Goal: Task Accomplishment & Management: Manage account settings

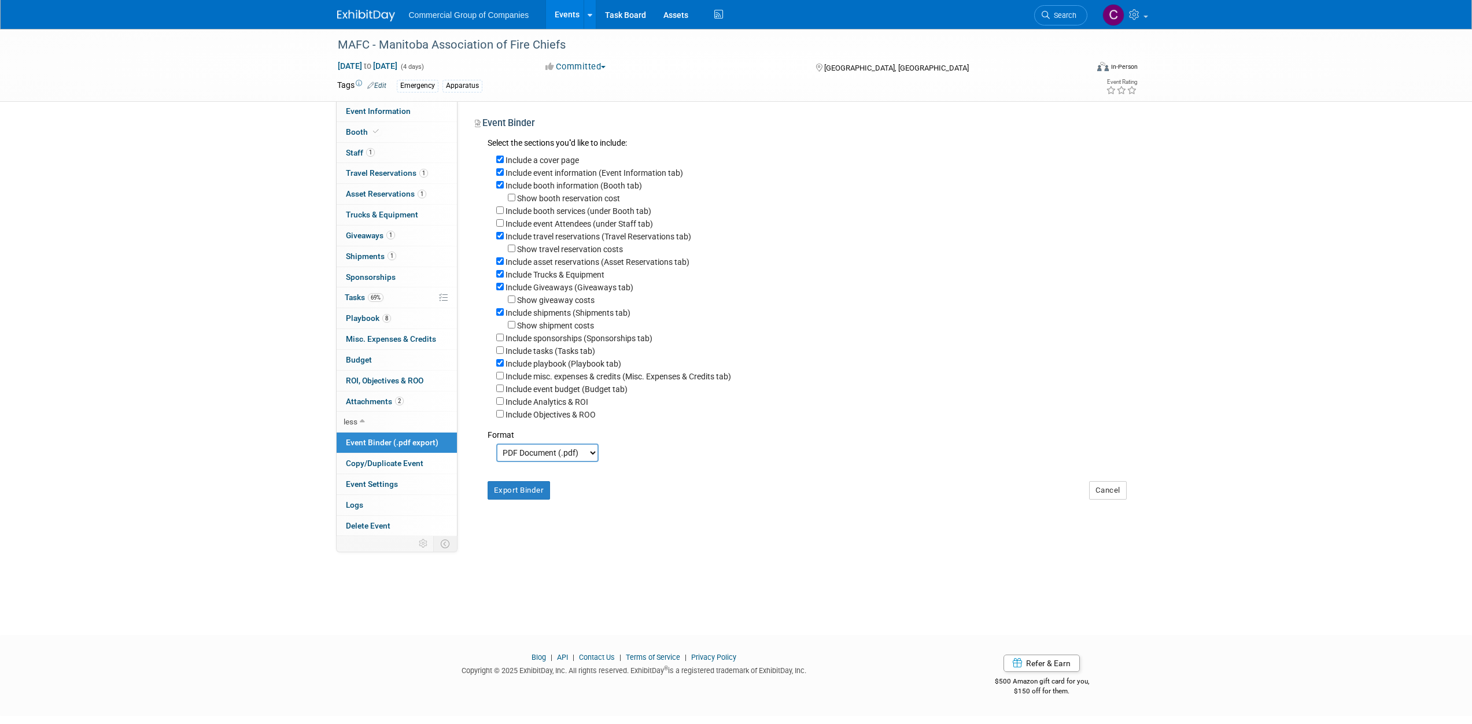
click at [371, 13] on img at bounding box center [366, 16] width 58 height 12
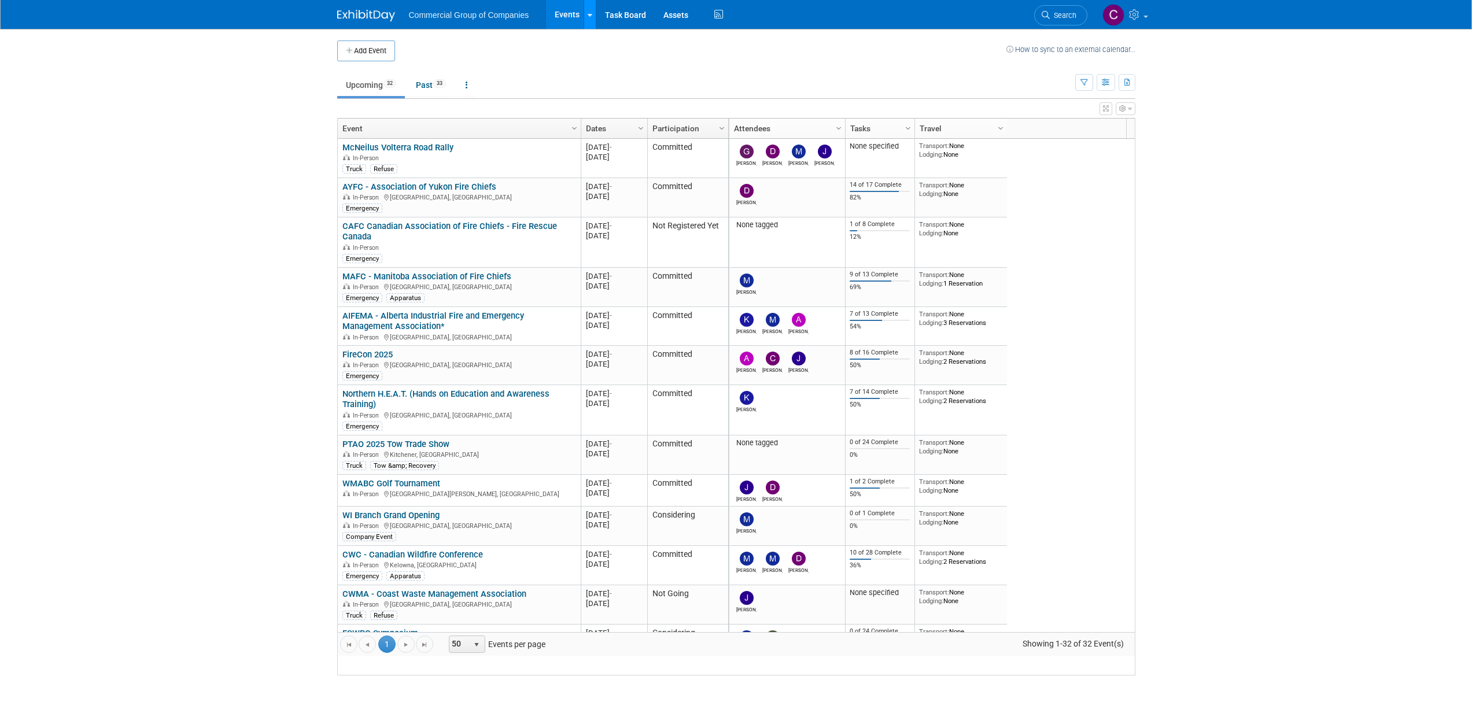
click at [590, 16] on icon at bounding box center [590, 16] width 5 height 8
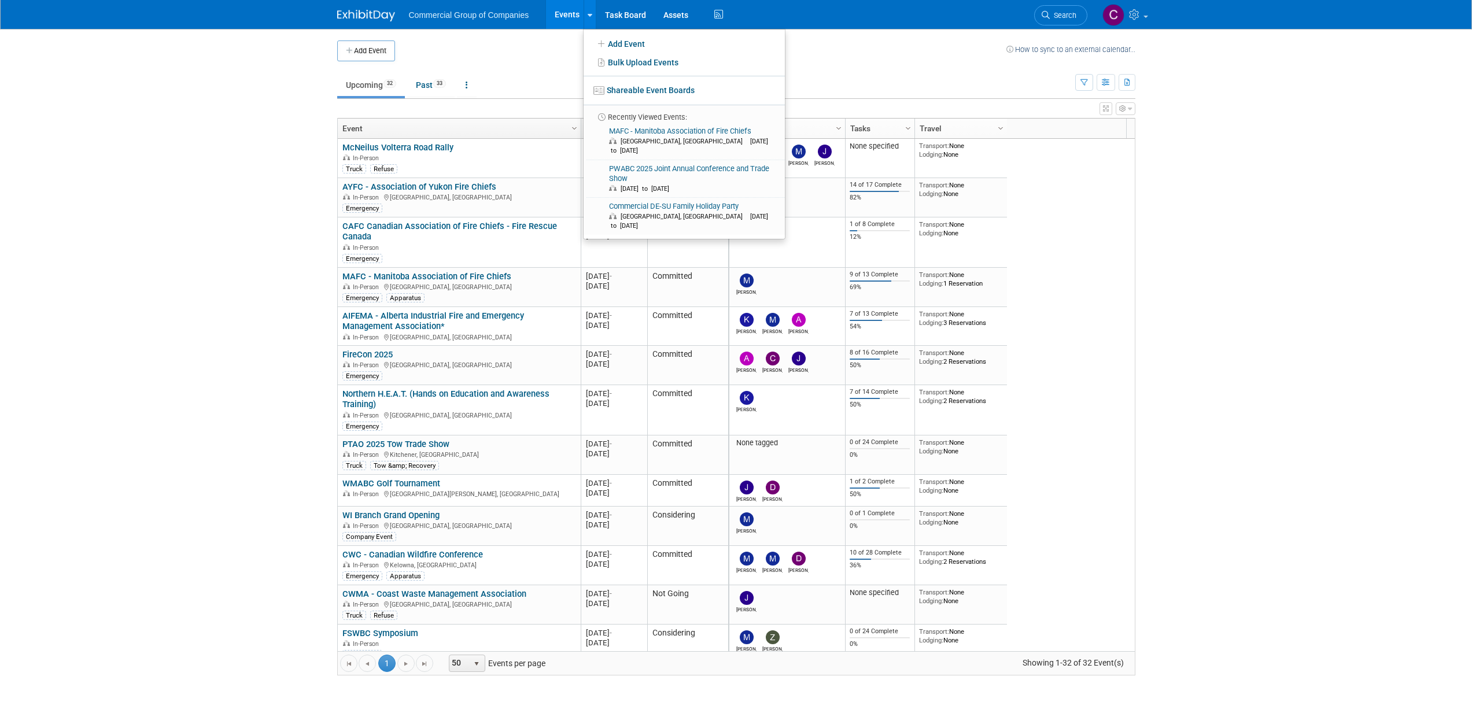
click at [946, 56] on td at bounding box center [700, 50] width 611 height 21
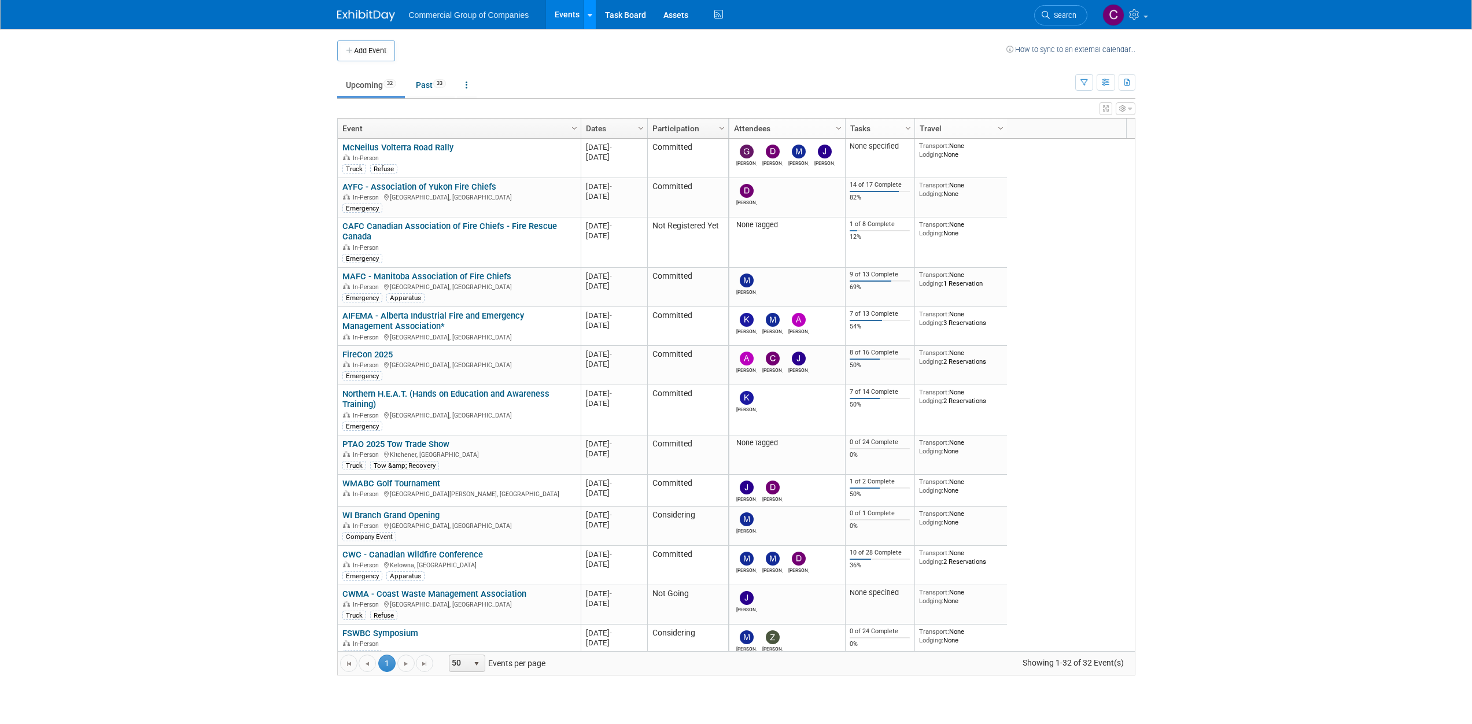
click at [595, 19] on link at bounding box center [590, 14] width 12 height 29
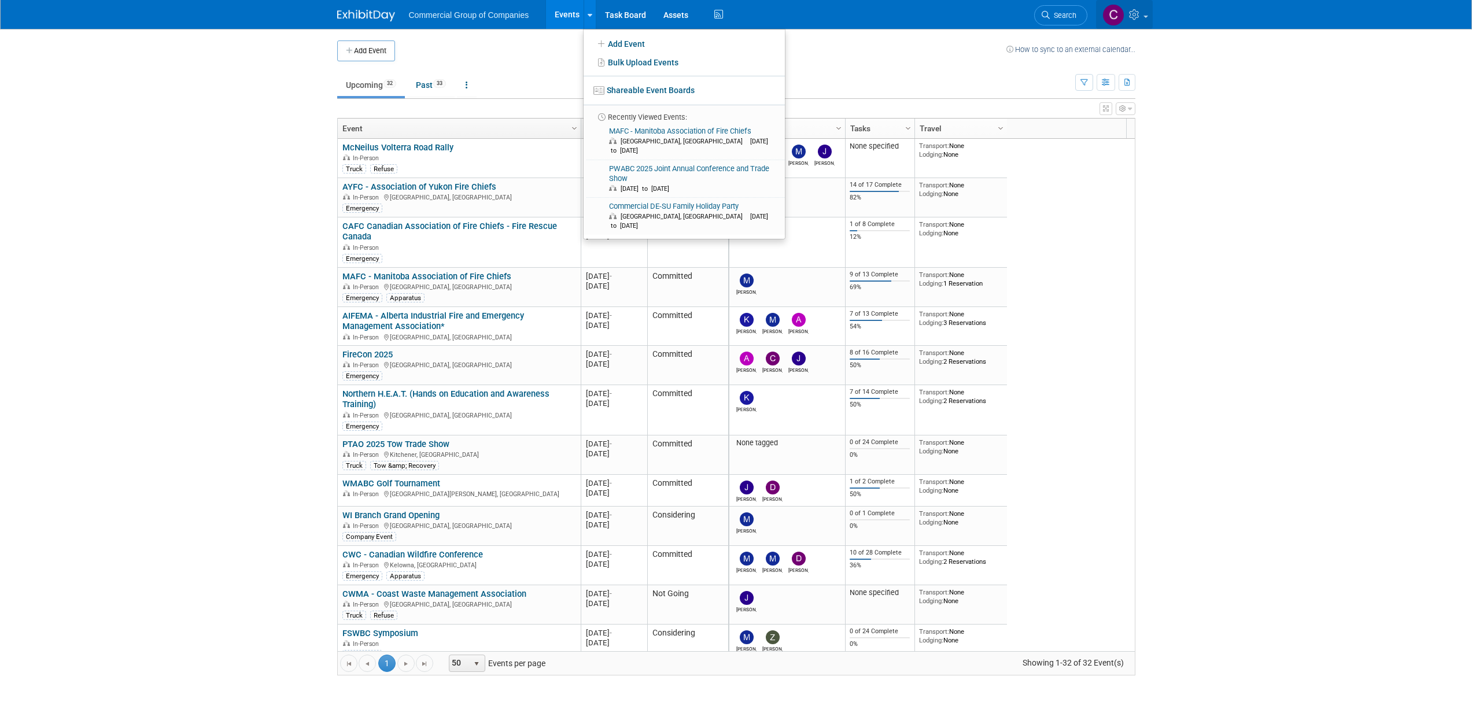
click at [1129, 18] on icon at bounding box center [1135, 14] width 13 height 10
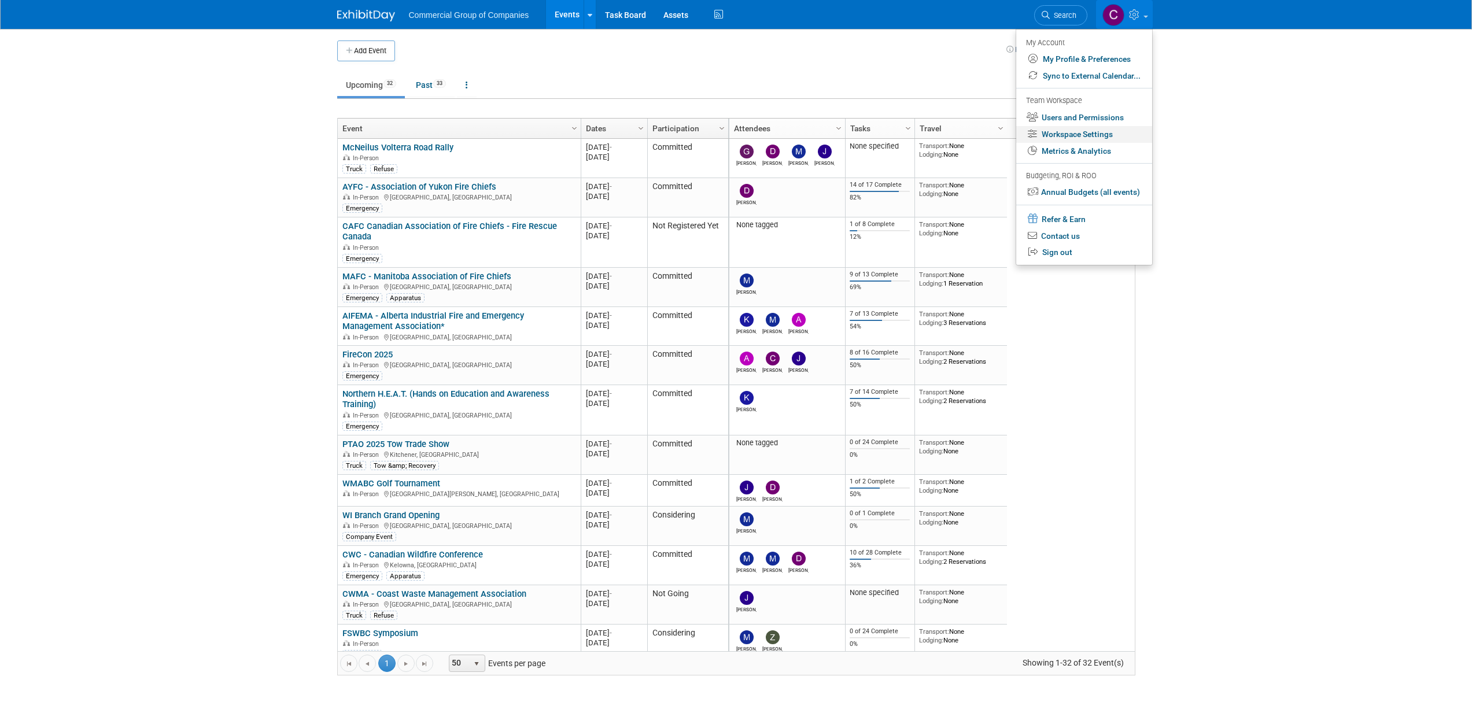
click at [1068, 128] on link "Workspace Settings" at bounding box center [1084, 134] width 136 height 17
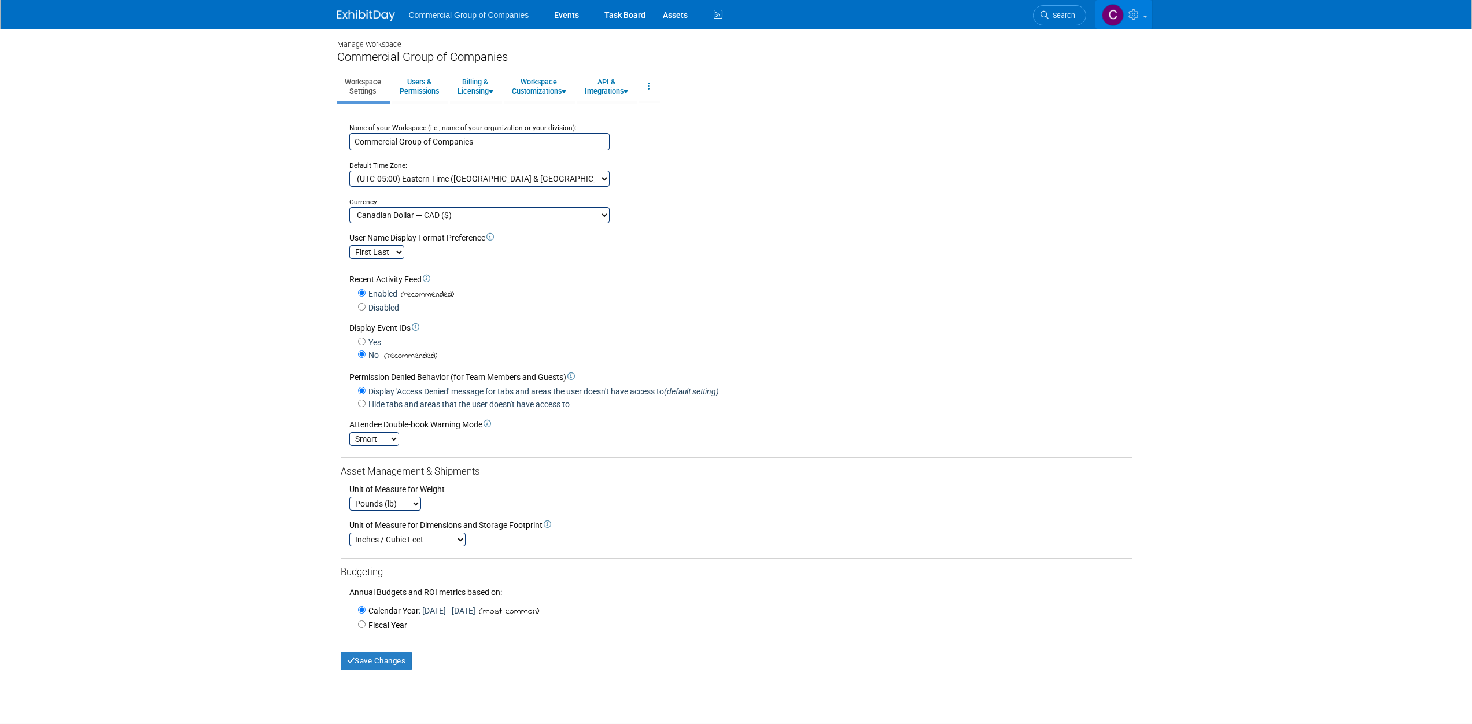
click at [1146, 17] on link at bounding box center [1123, 14] width 57 height 29
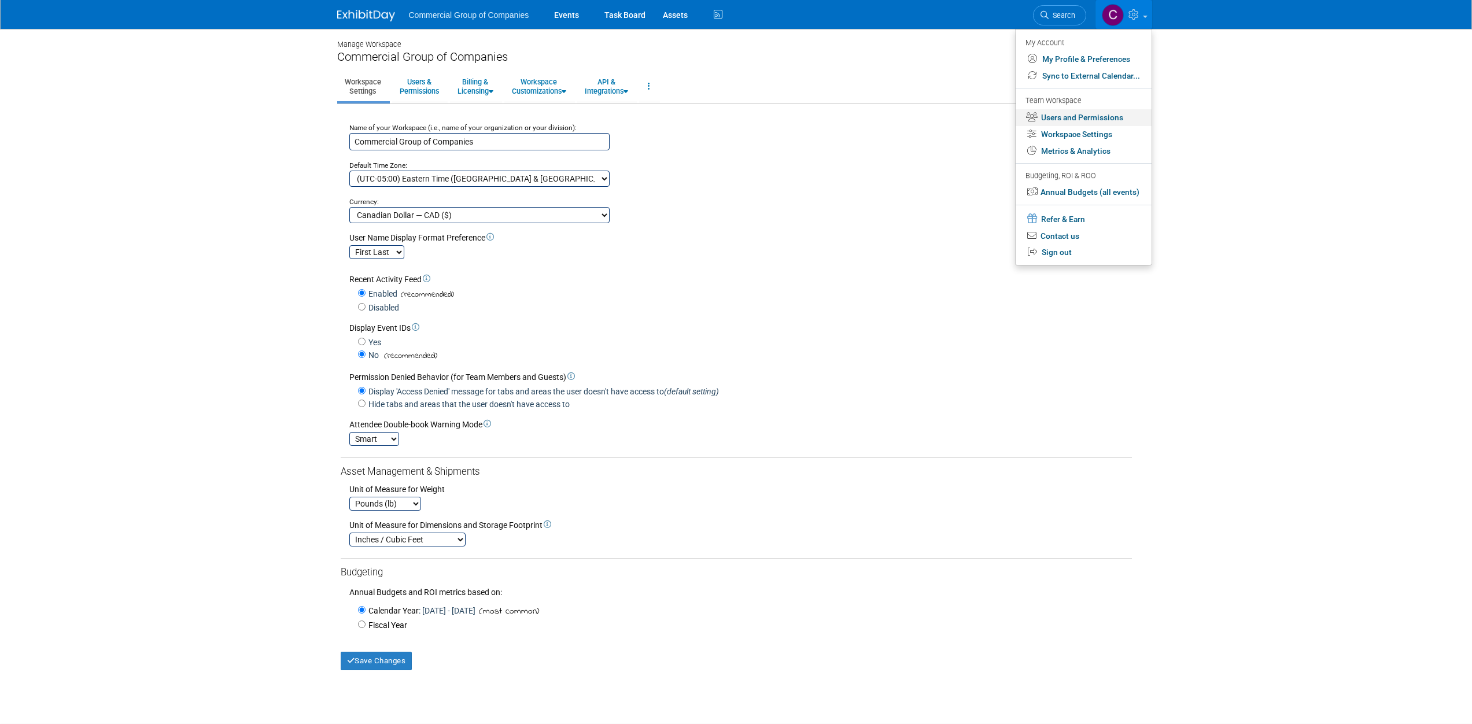
click at [1087, 114] on link "Users and Permissions" at bounding box center [1084, 117] width 136 height 17
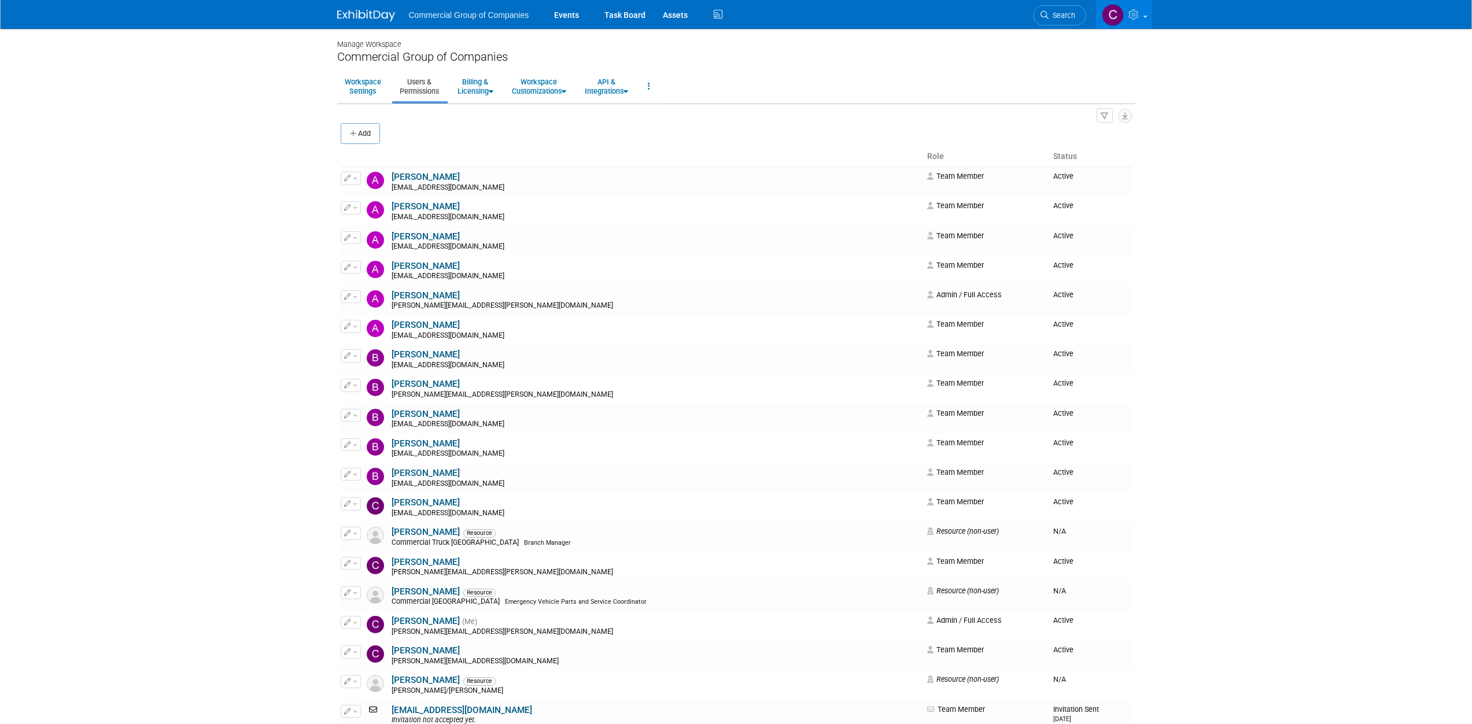
click at [382, 143] on div "Add" at bounding box center [736, 135] width 791 height 24
click at [379, 141] on button "Add" at bounding box center [360, 133] width 39 height 21
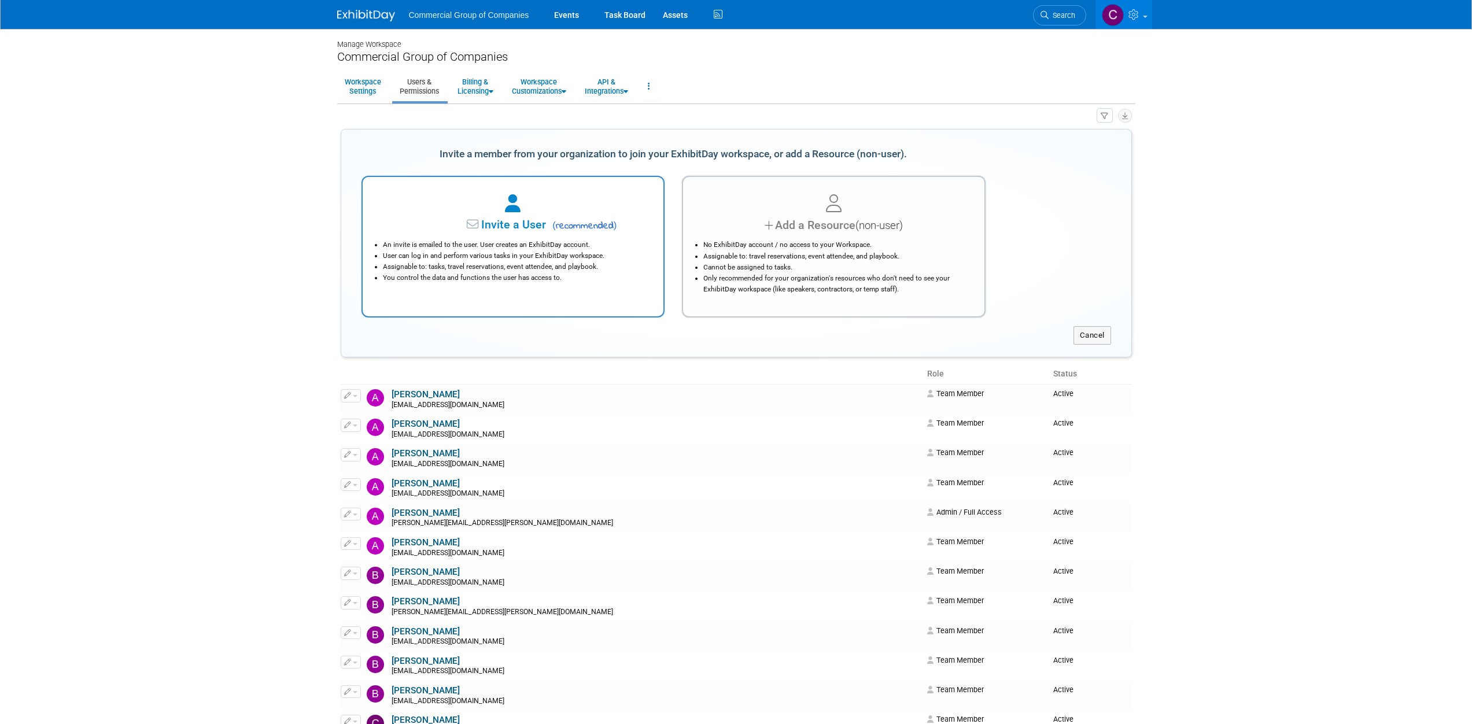
click at [564, 232] on span "( recommended )" at bounding box center [583, 226] width 68 height 14
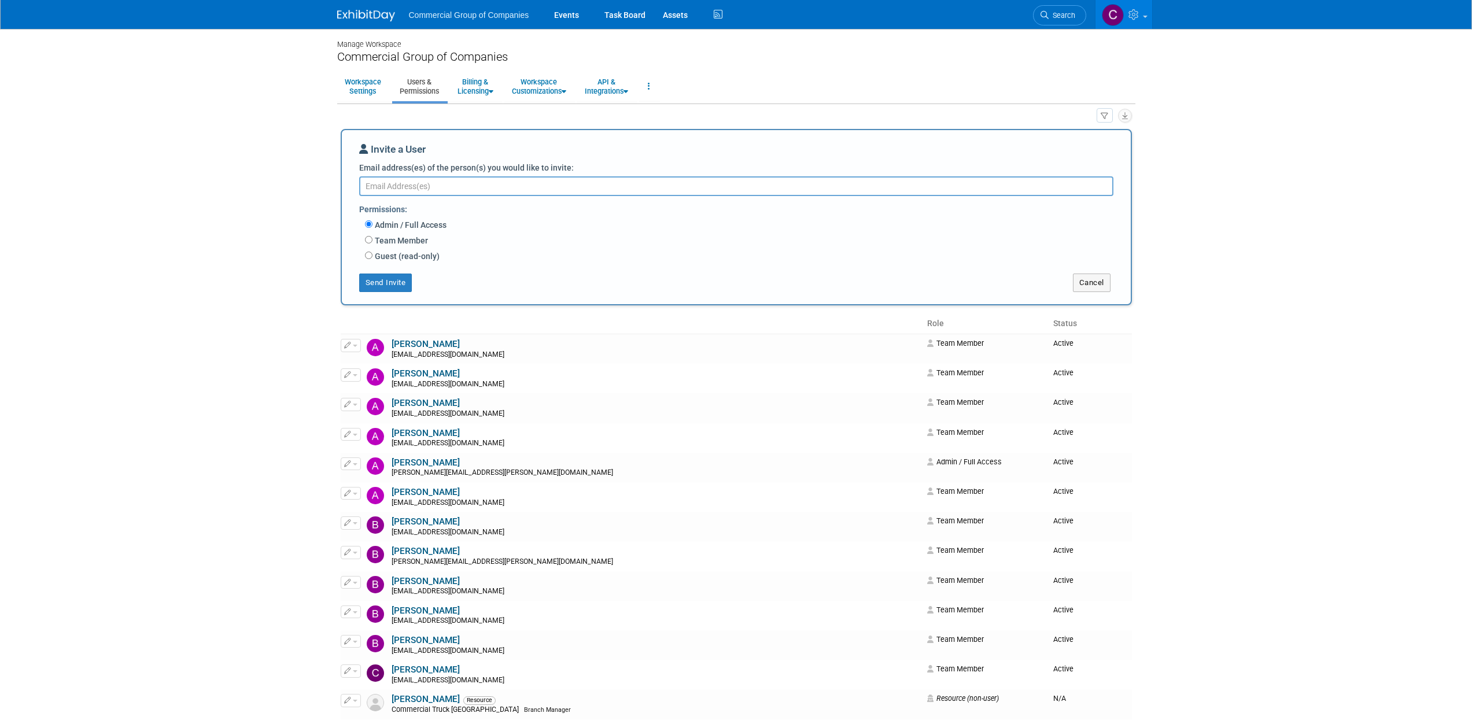
click at [603, 176] on div "Invite a User Email address(es) of the person(s) you would like to invite: Perm…" at bounding box center [736, 217] width 754 height 150
click at [478, 183] on textarea "Email address(es) of the person(s) you would like to invite:" at bounding box center [736, 186] width 754 height 20
paste textarea "[EMAIL_ADDRESS][DOMAIN_NAME]"
type textarea "[EMAIL_ADDRESS][DOMAIN_NAME]"
click at [371, 239] on input "Team Member" at bounding box center [369, 240] width 8 height 8
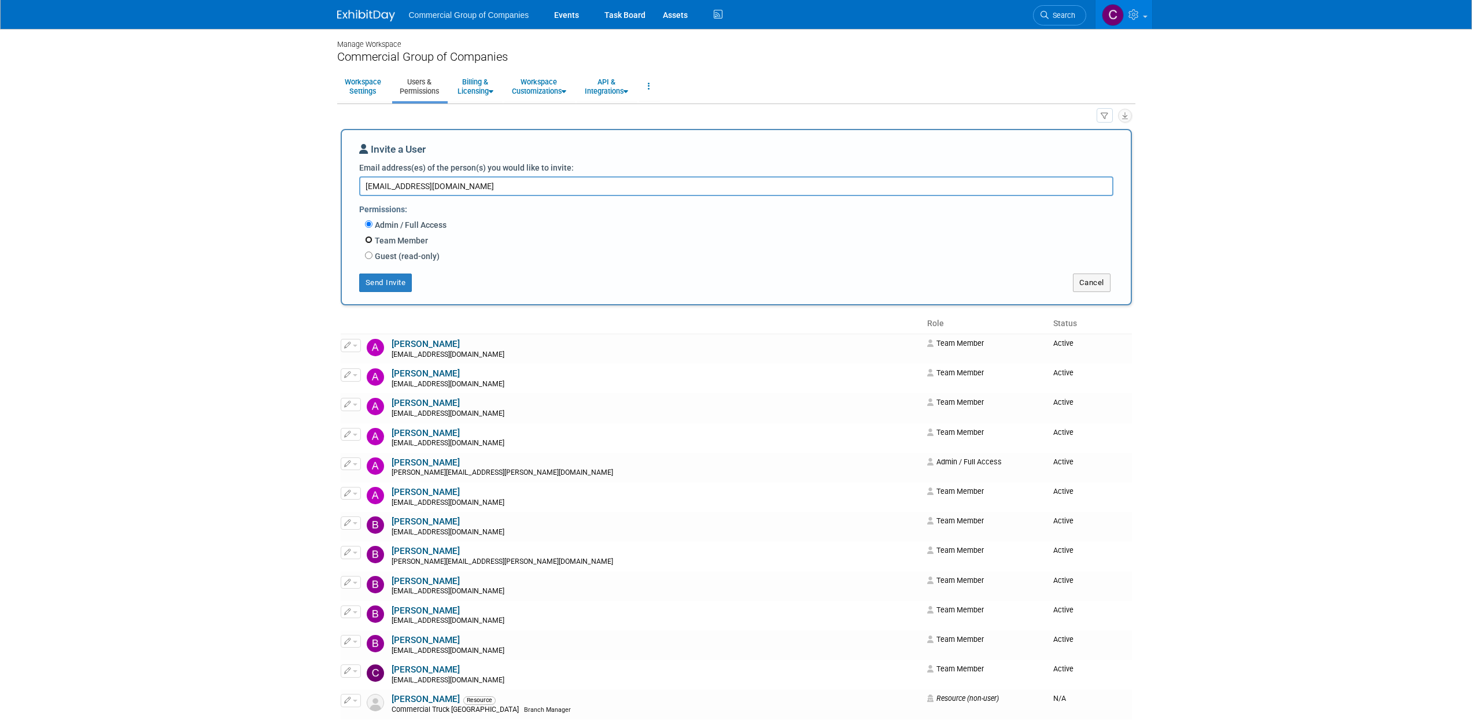
radio input "true"
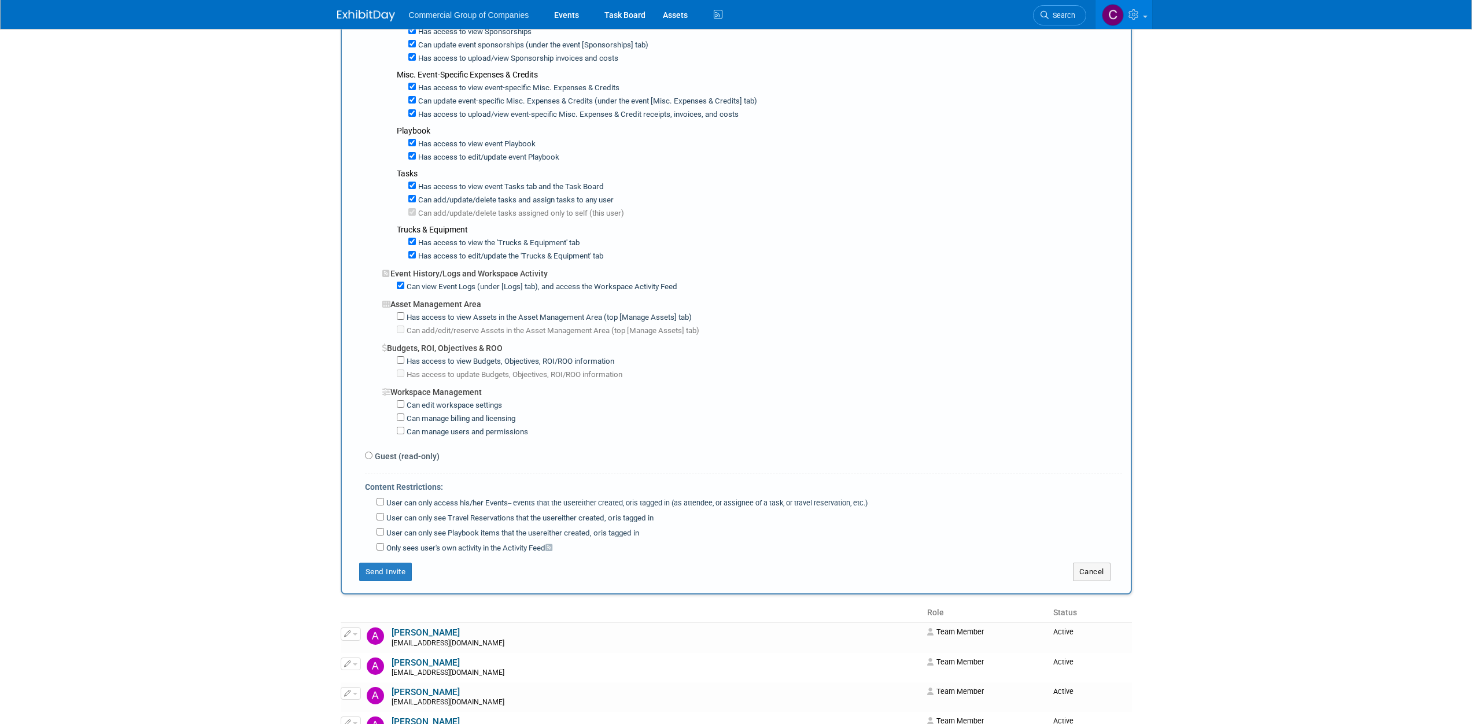
scroll to position [764, 0]
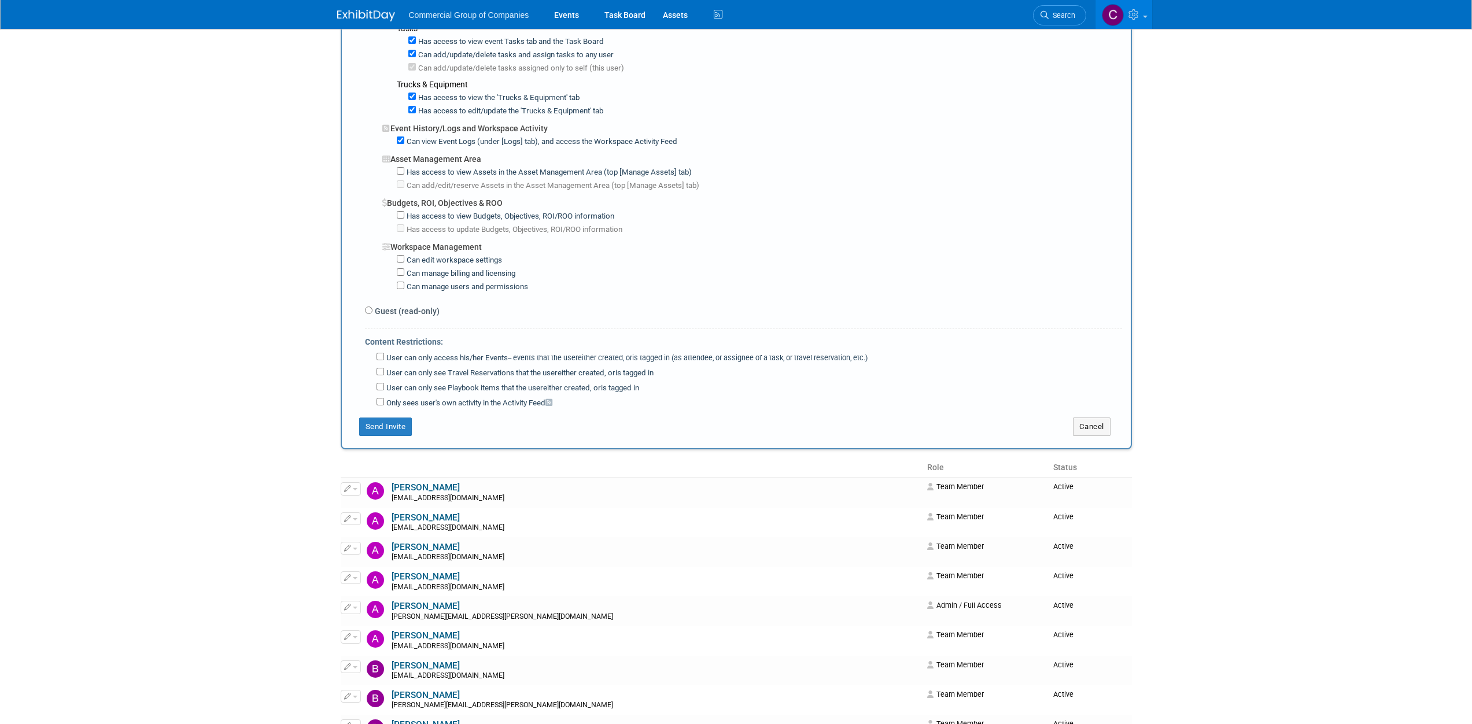
click at [373, 305] on label "Guest (read-only)" at bounding box center [405, 311] width 67 height 12
click at [372, 307] on input "Guest (read-only)" at bounding box center [369, 311] width 8 height 8
radio input "true"
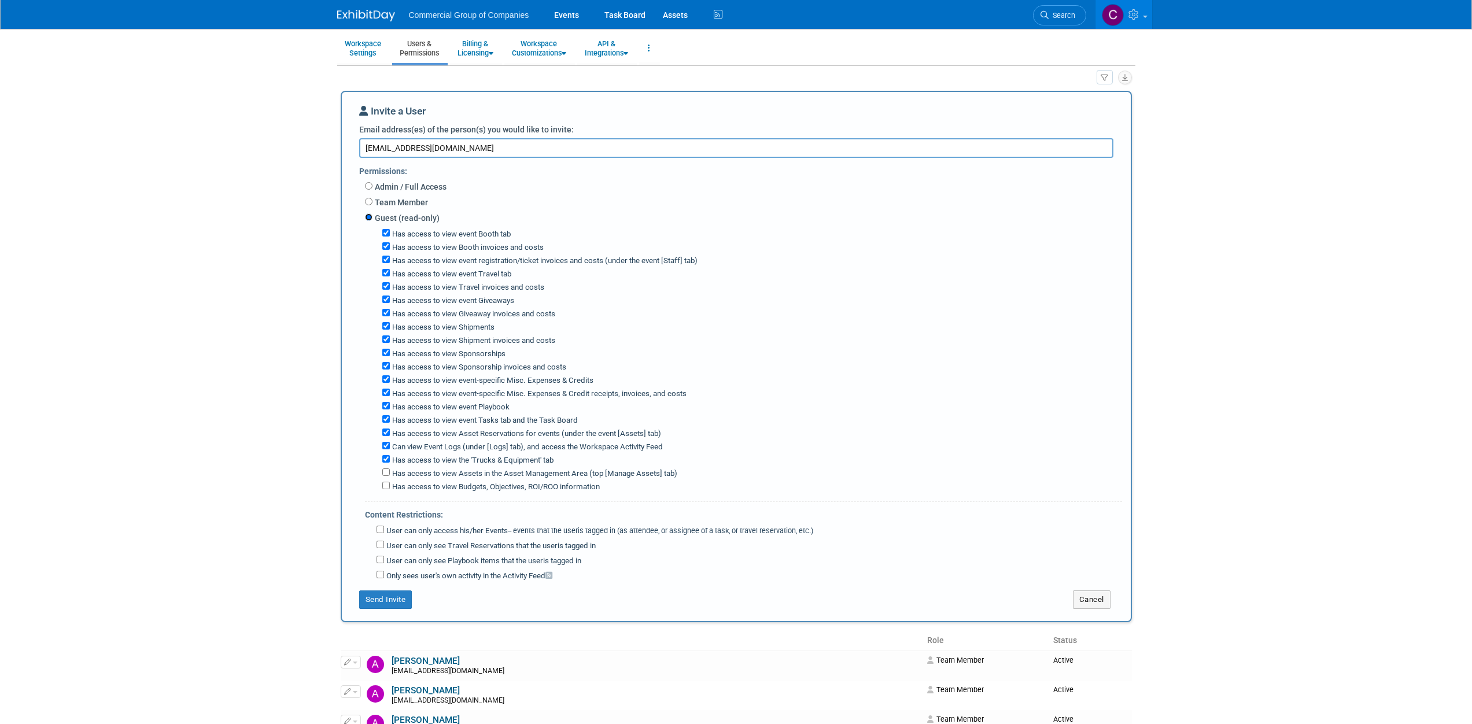
scroll to position [19, 0]
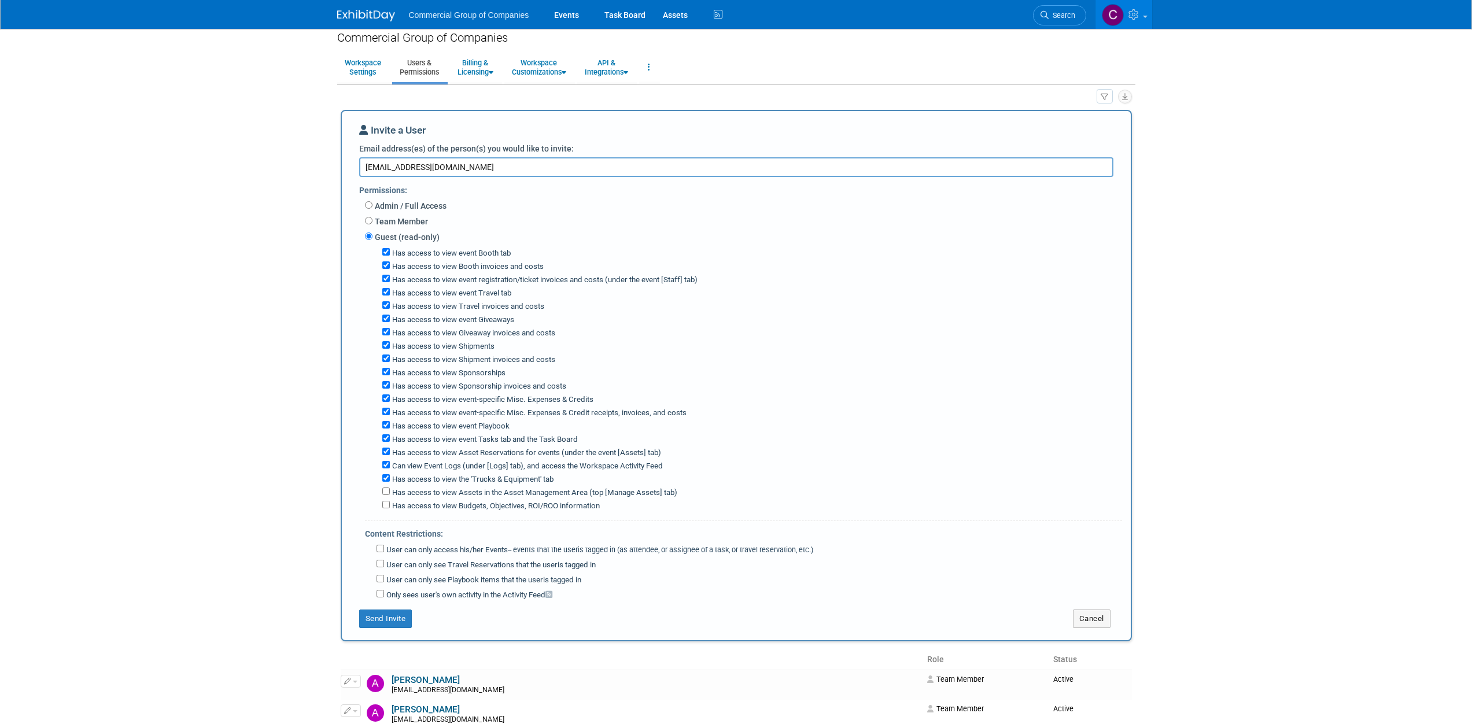
click at [462, 168] on textarea "[EMAIL_ADDRESS][DOMAIN_NAME]" at bounding box center [736, 167] width 754 height 20
paste textarea "[EMAIL_ADDRESS][PERSON_NAME][DOMAIN_NAME]"
type textarea "jgalloway@comtruck.ca, trent.spencer@comtruck.ca,"
click at [366, 218] on input "Team Member" at bounding box center [369, 221] width 8 height 8
radio input "true"
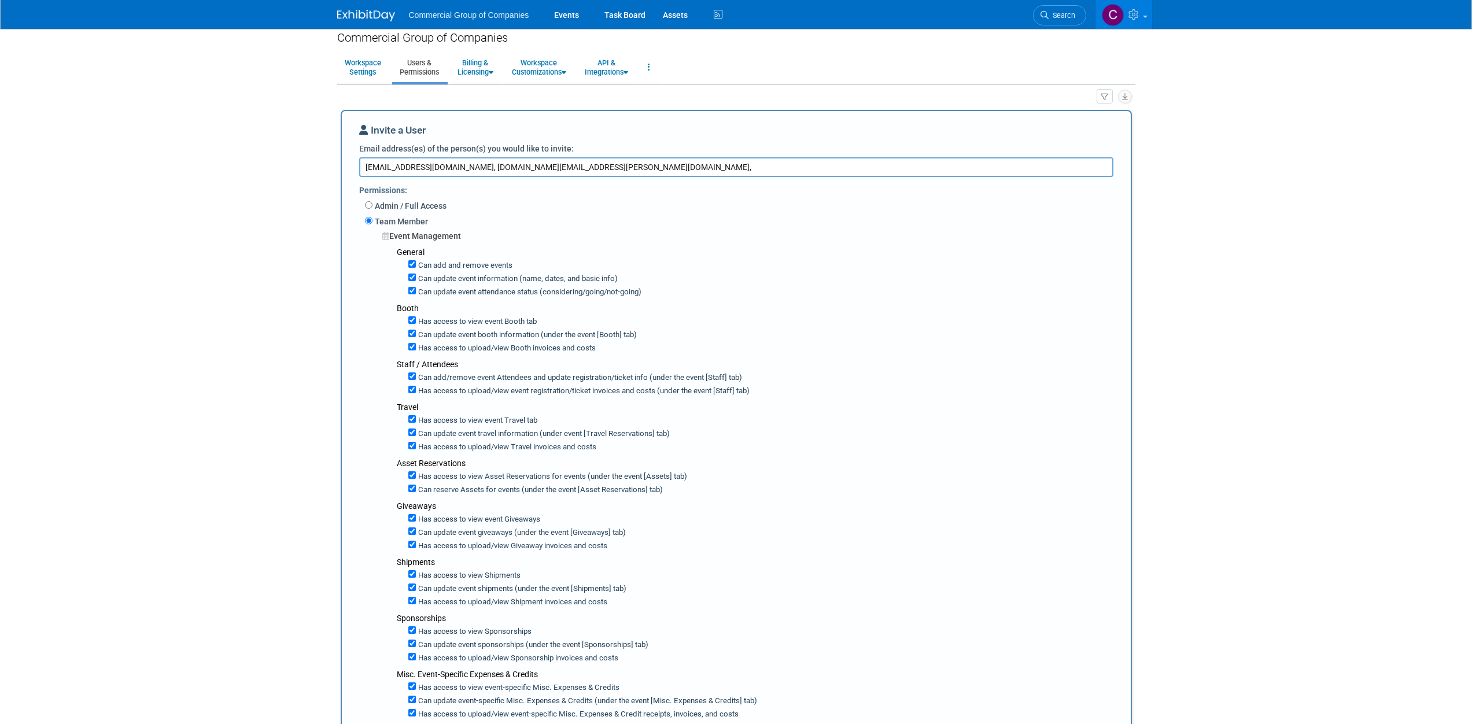
click at [374, 225] on label "Team Member" at bounding box center [400, 222] width 56 height 12
click at [372, 224] on input "Team Member" at bounding box center [369, 221] width 8 height 8
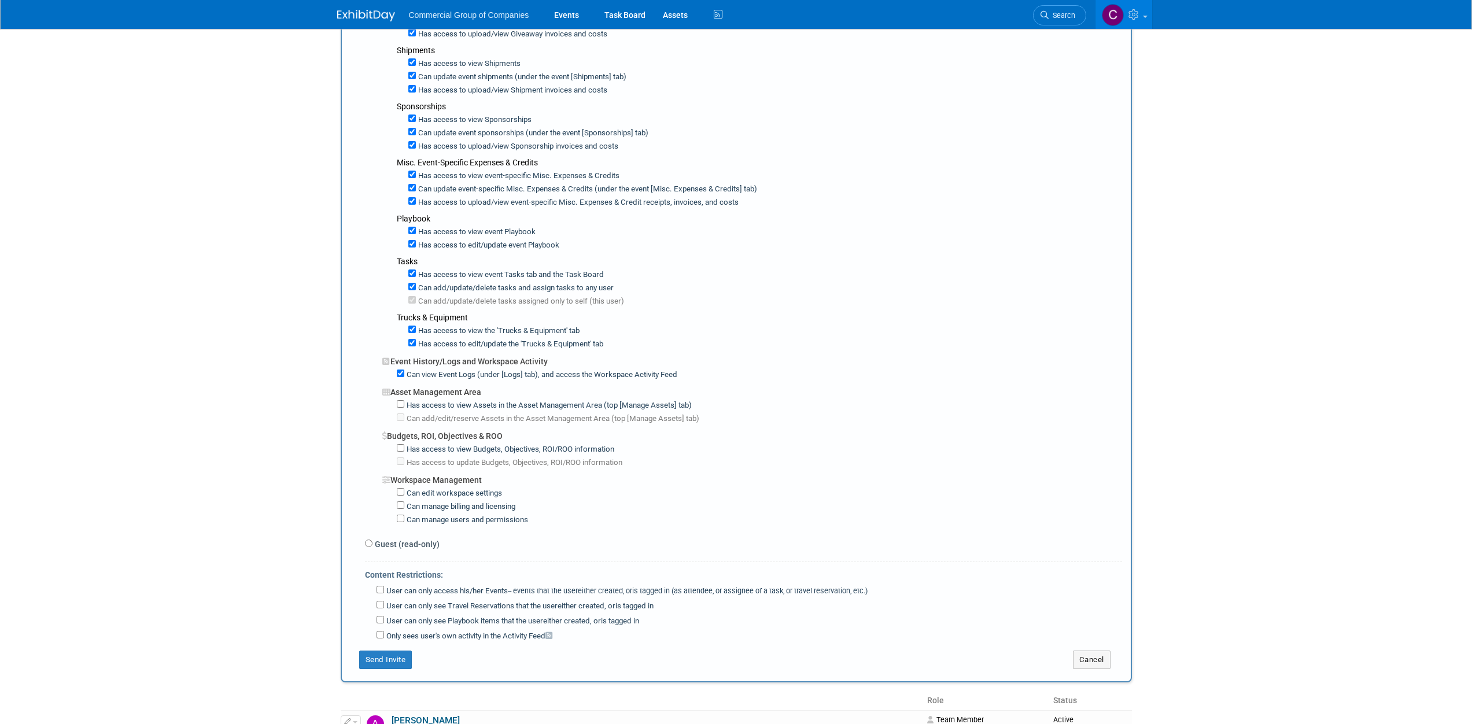
scroll to position [532, 0]
click at [398, 537] on label "Guest (read-only)" at bounding box center [405, 543] width 67 height 12
click at [372, 538] on input "Guest (read-only)" at bounding box center [369, 542] width 8 height 8
radio input "true"
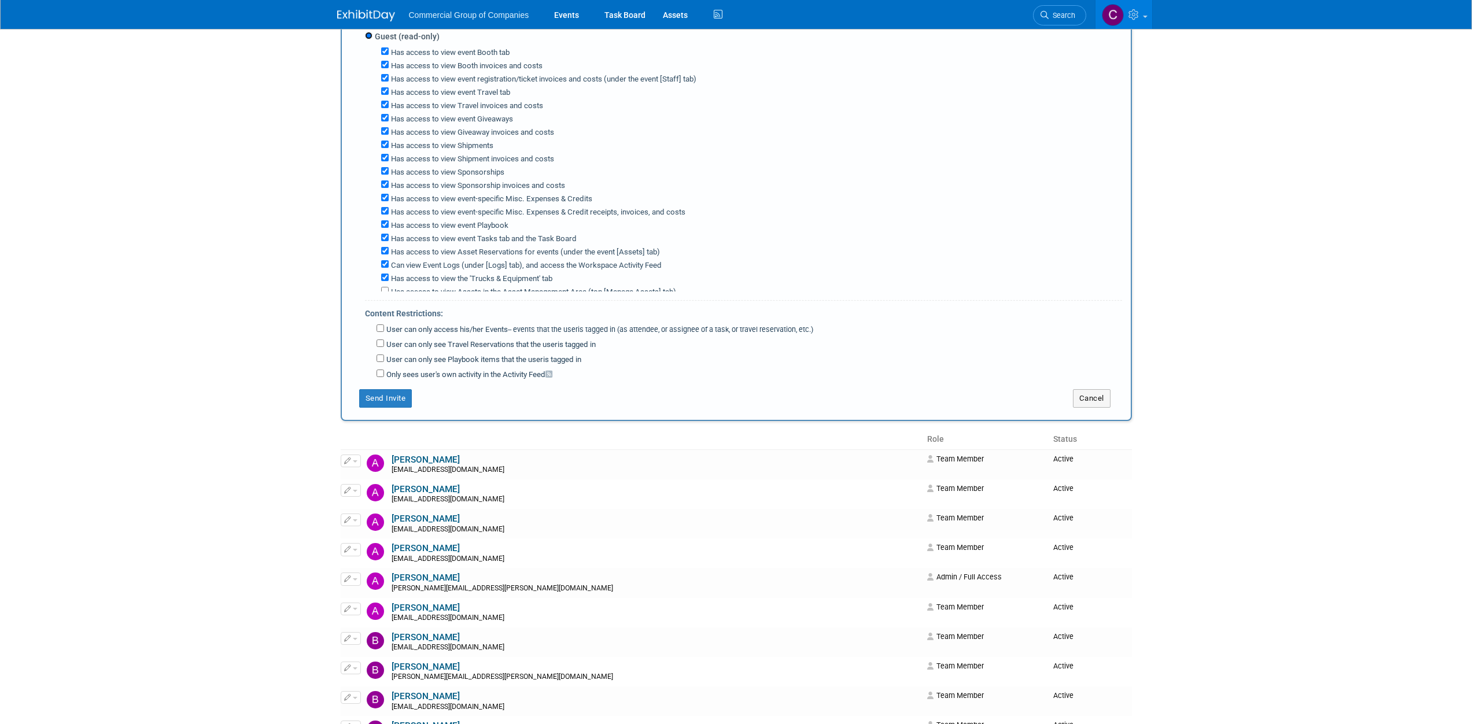
scroll to position [255, 0]
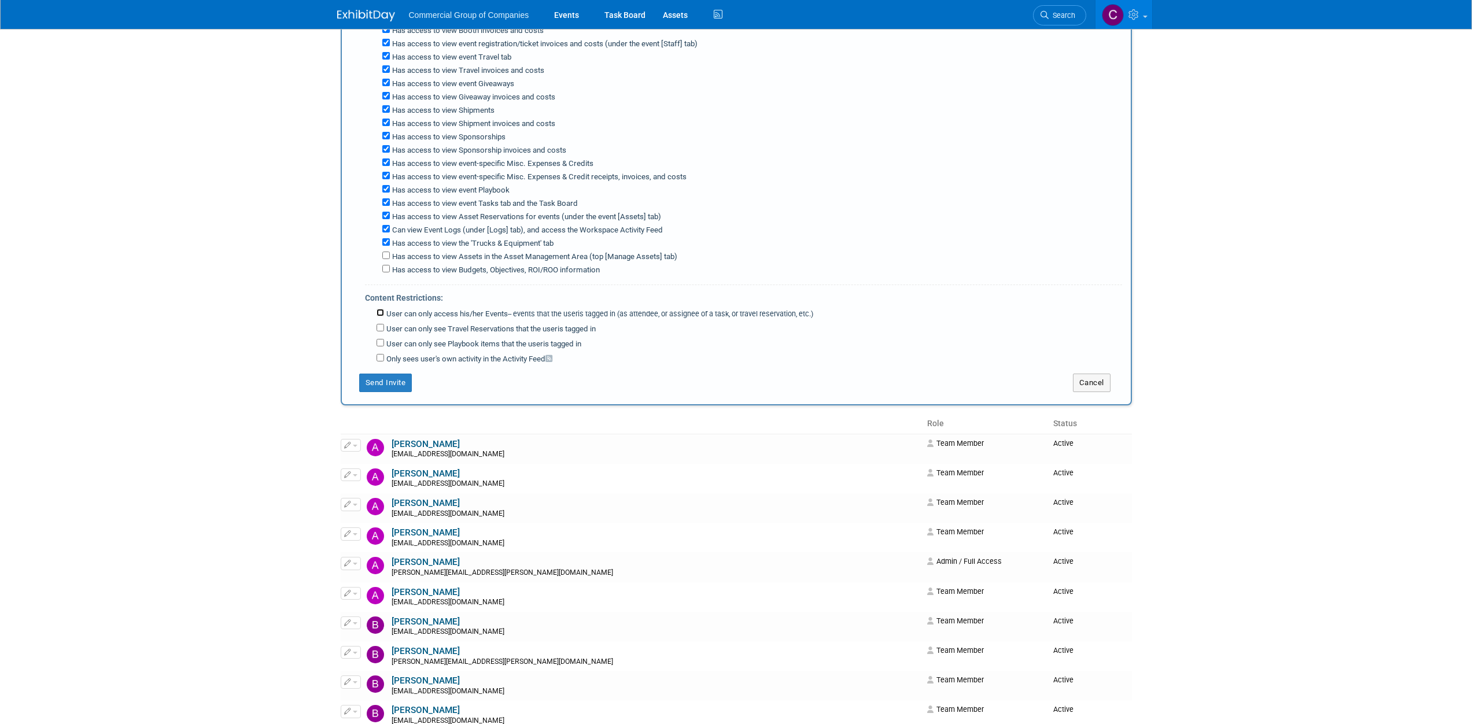
click at [377, 310] on input "User can only access his/her Events -- events that the user either created, or …" at bounding box center [381, 313] width 8 height 8
checkbox input "true"
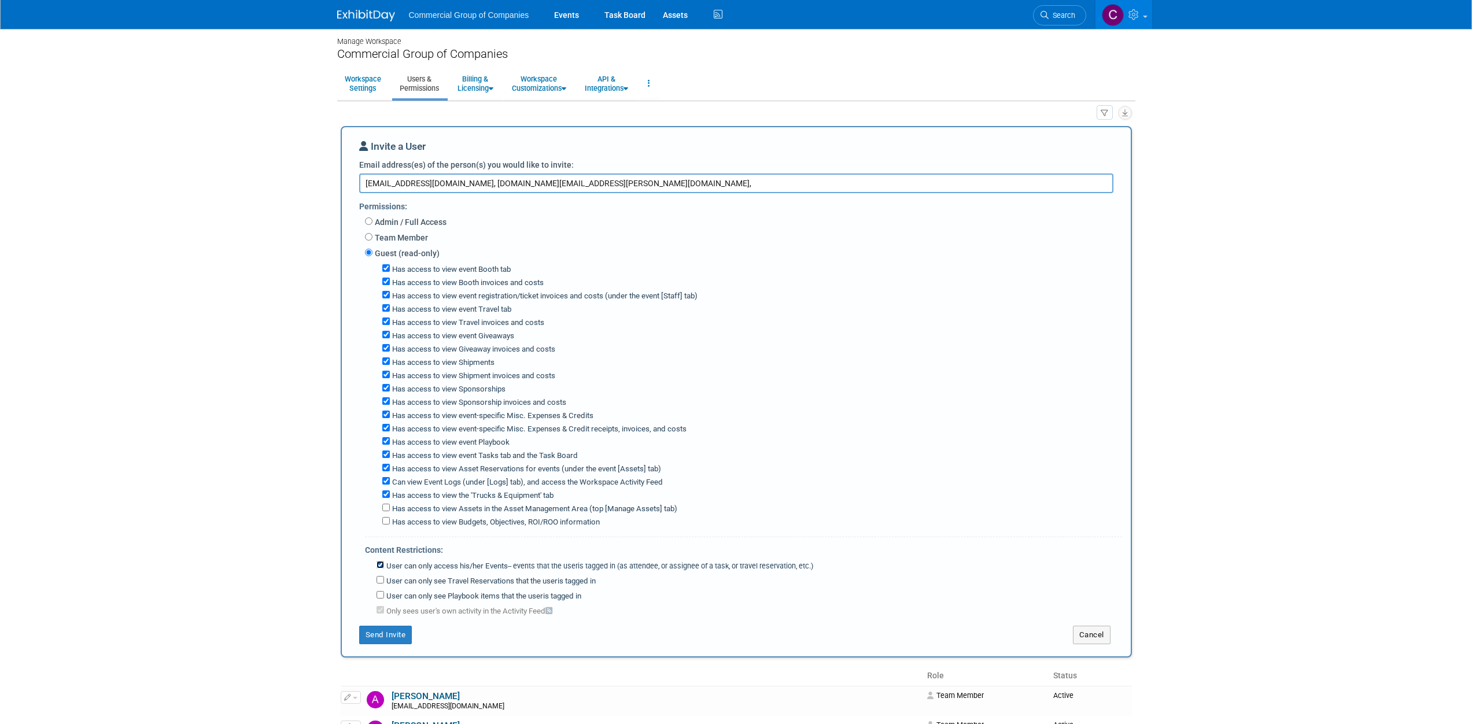
scroll to position [0, 0]
click at [728, 188] on textarea "jgalloway@comtruck.ca, trent.spencer@comtruck.ca," at bounding box center [736, 186] width 754 height 20
paste textarea "PBlancher@comtruck.ca"
paste textarea "IMacDonald@comtruck.ca"
click at [788, 265] on div "Guest (read-only) Has access to view event Booth tab Has access to view Booth i…" at bounding box center [743, 390] width 757 height 282
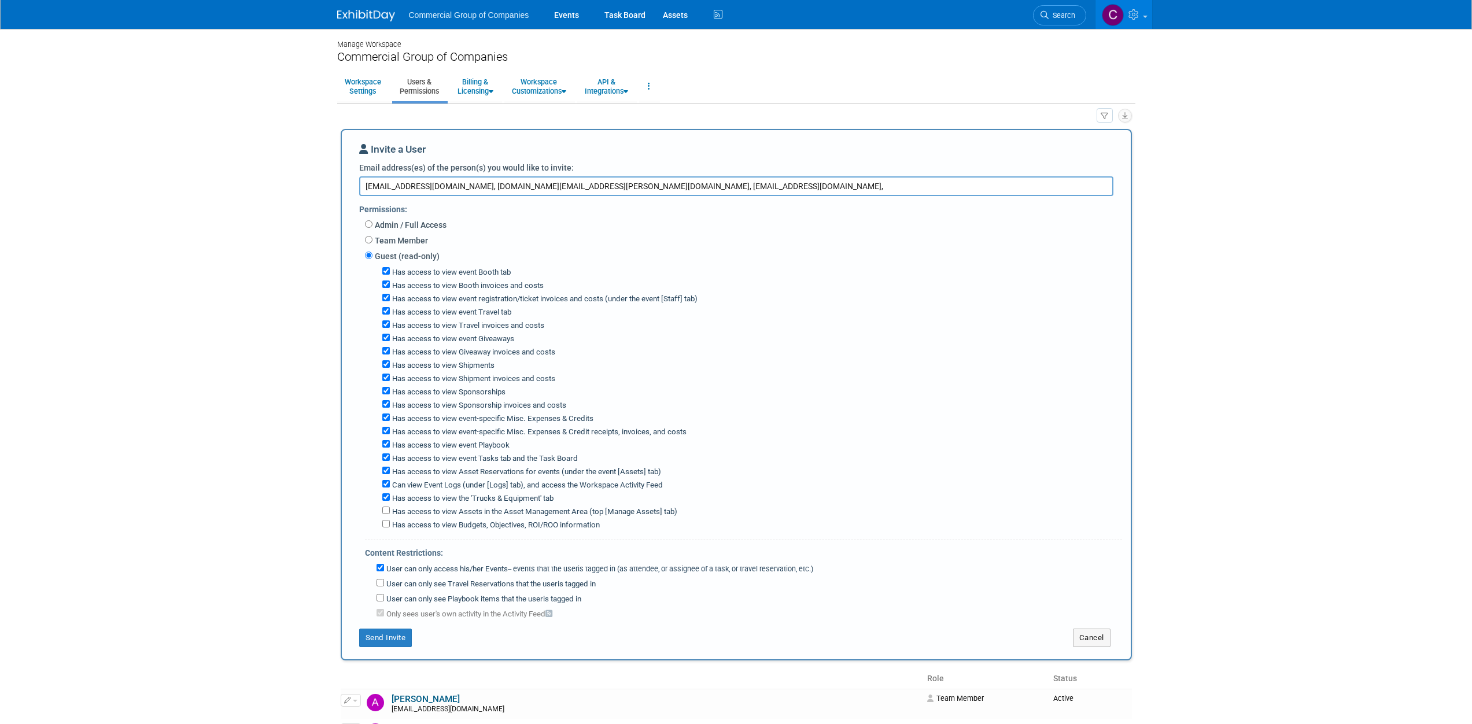
type textarea "jgalloway@comtruck.ca, trent.spencer@comtruck.ca, PBlancher@comtruck.ca,"
click at [822, 316] on div "Has access to view event Travel tab" at bounding box center [752, 311] width 740 height 13
click at [407, 629] on button "Send Invite" at bounding box center [385, 638] width 53 height 19
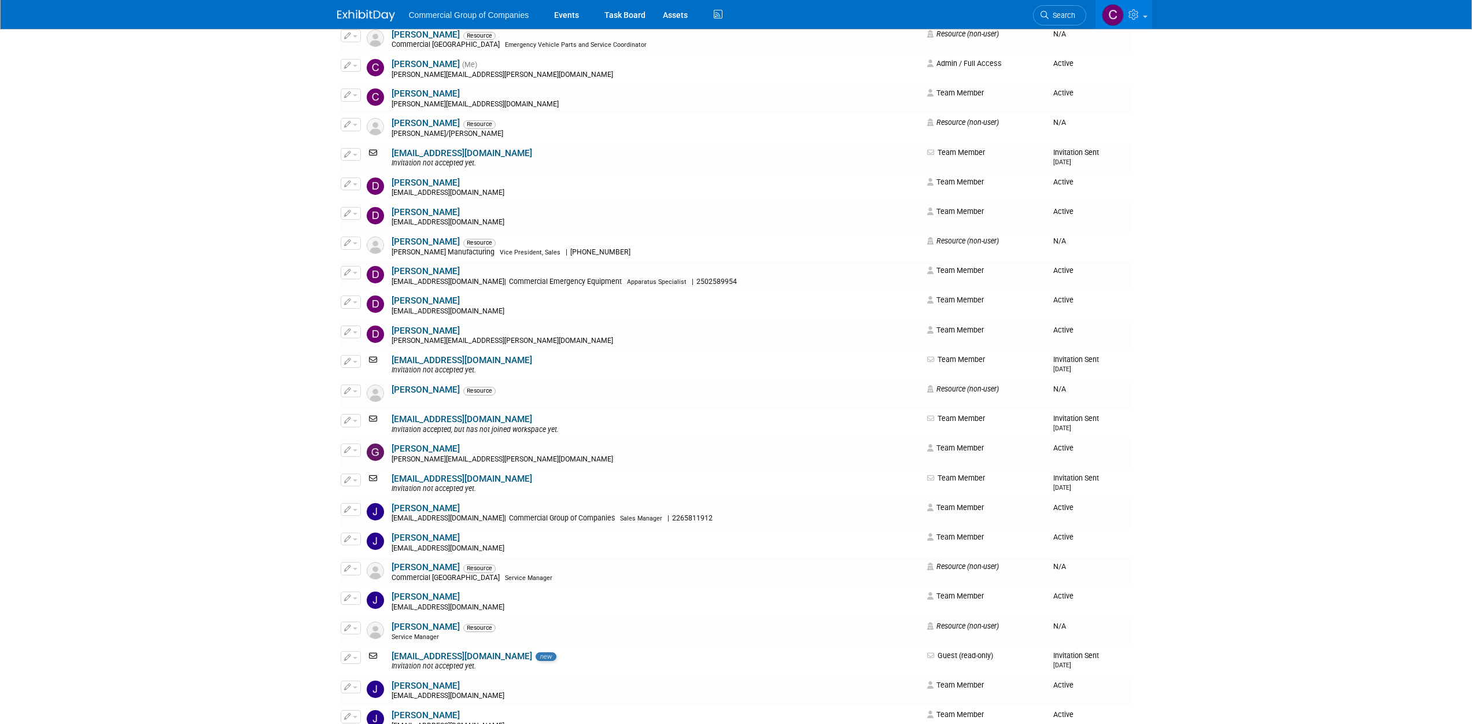
scroll to position [632, 0]
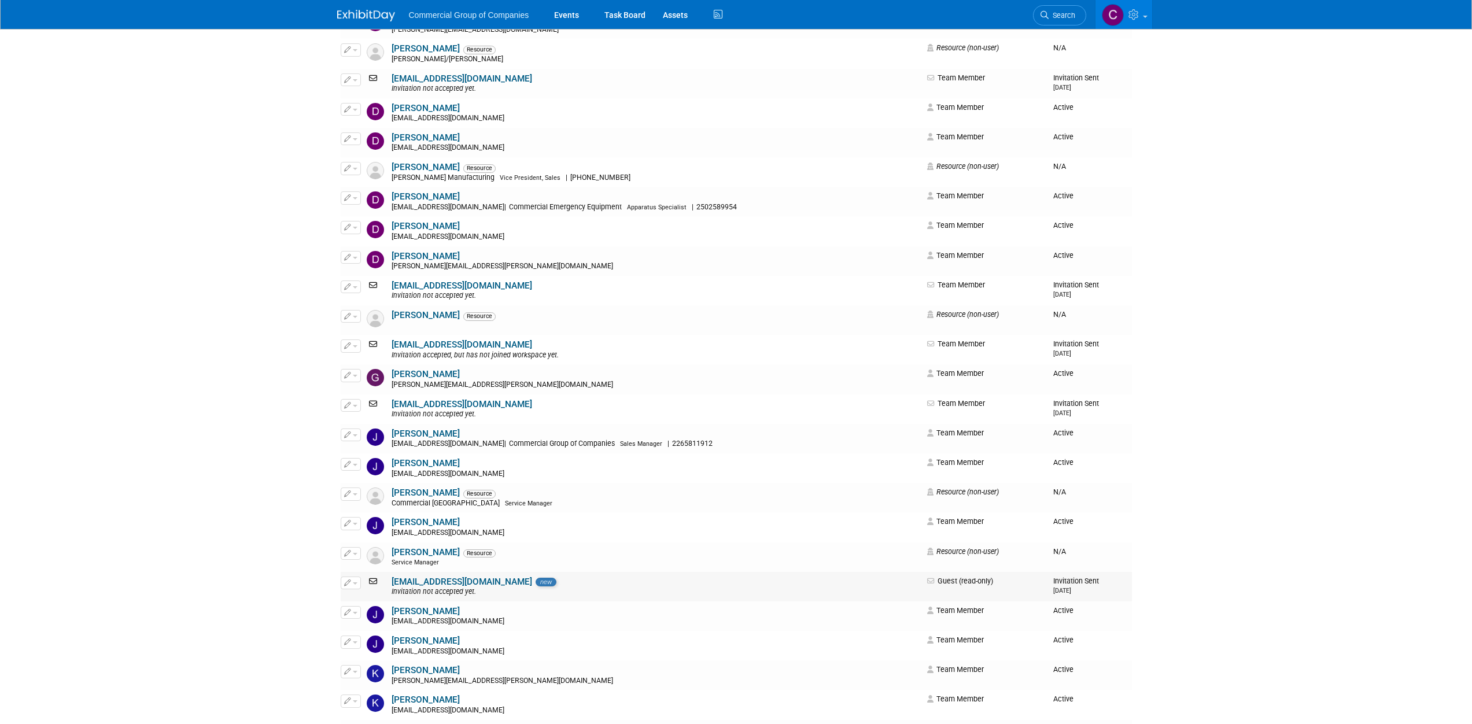
click at [356, 584] on span "button" at bounding box center [355, 583] width 5 height 2
click at [361, 593] on li "Edit" at bounding box center [386, 601] width 91 height 19
click at [352, 578] on button "button" at bounding box center [351, 583] width 20 height 13
click at [359, 597] on icon at bounding box center [356, 601] width 9 height 8
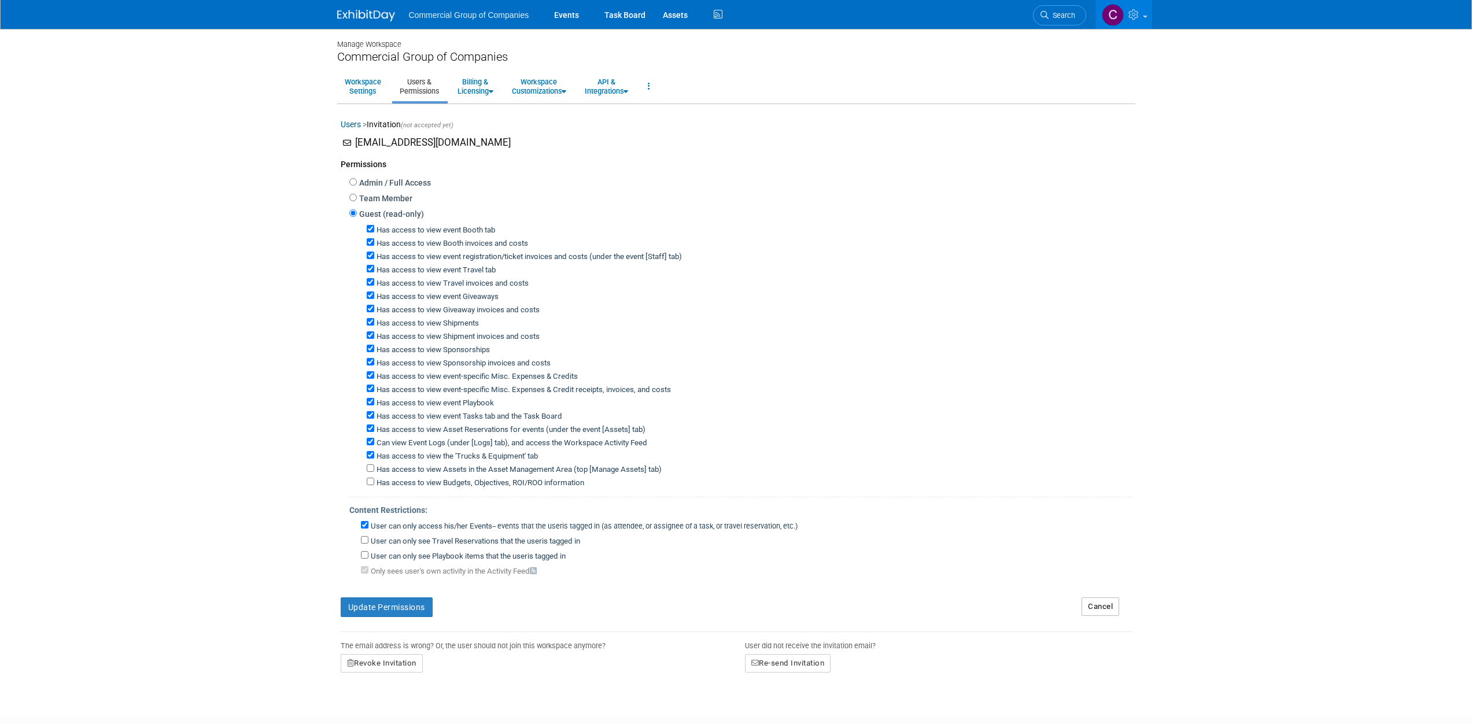
click at [363, 198] on label "Team Member" at bounding box center [385, 199] width 56 height 12
click at [357, 198] on input "Team Member" at bounding box center [353, 198] width 8 height 8
radio input "true"
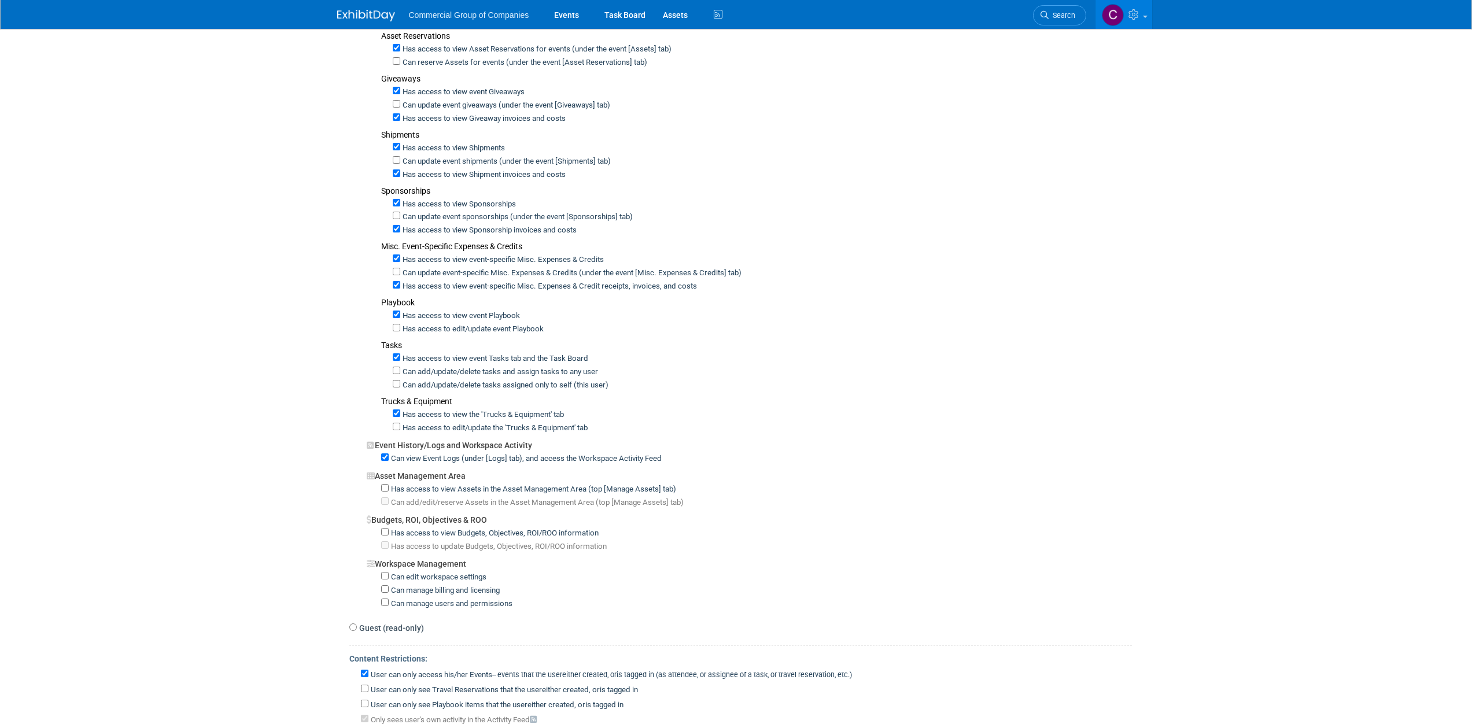
scroll to position [466, 0]
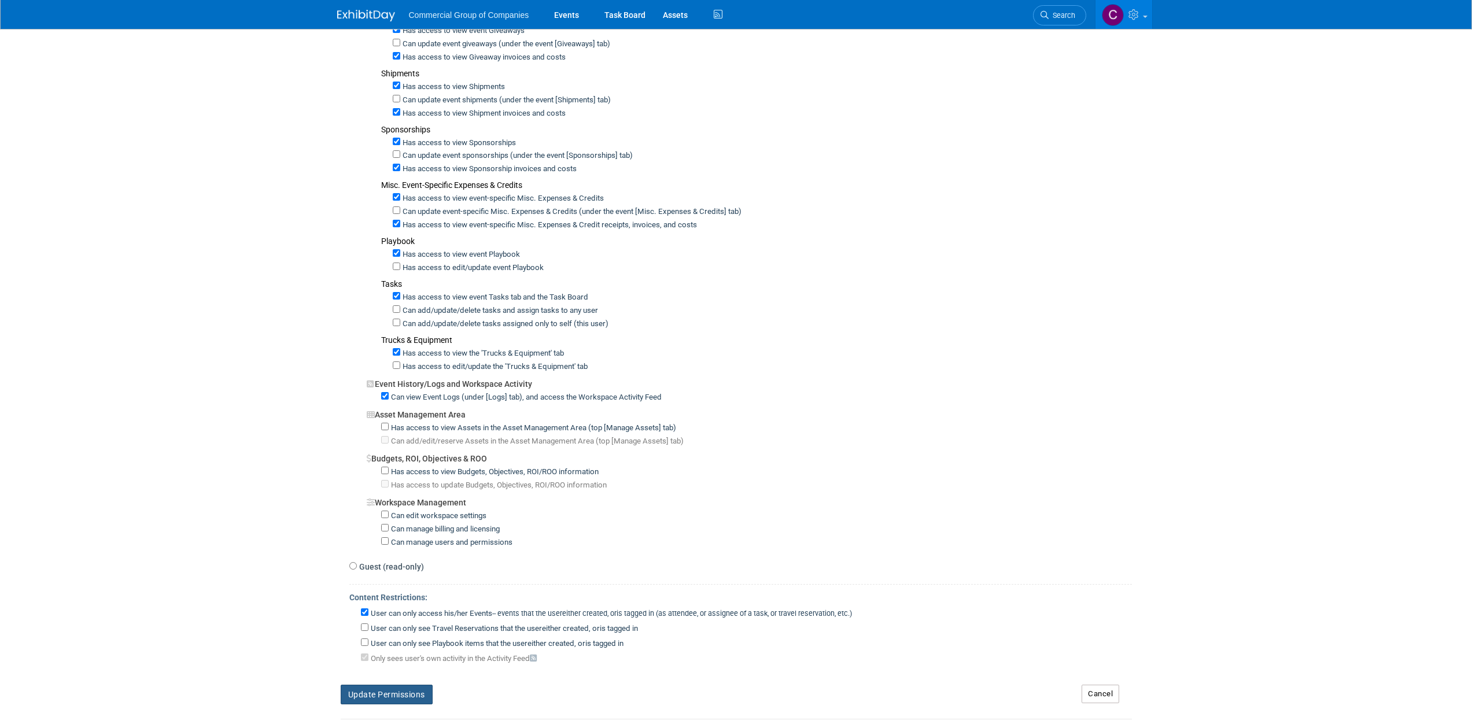
click at [378, 685] on button "Update Permissions" at bounding box center [387, 695] width 92 height 20
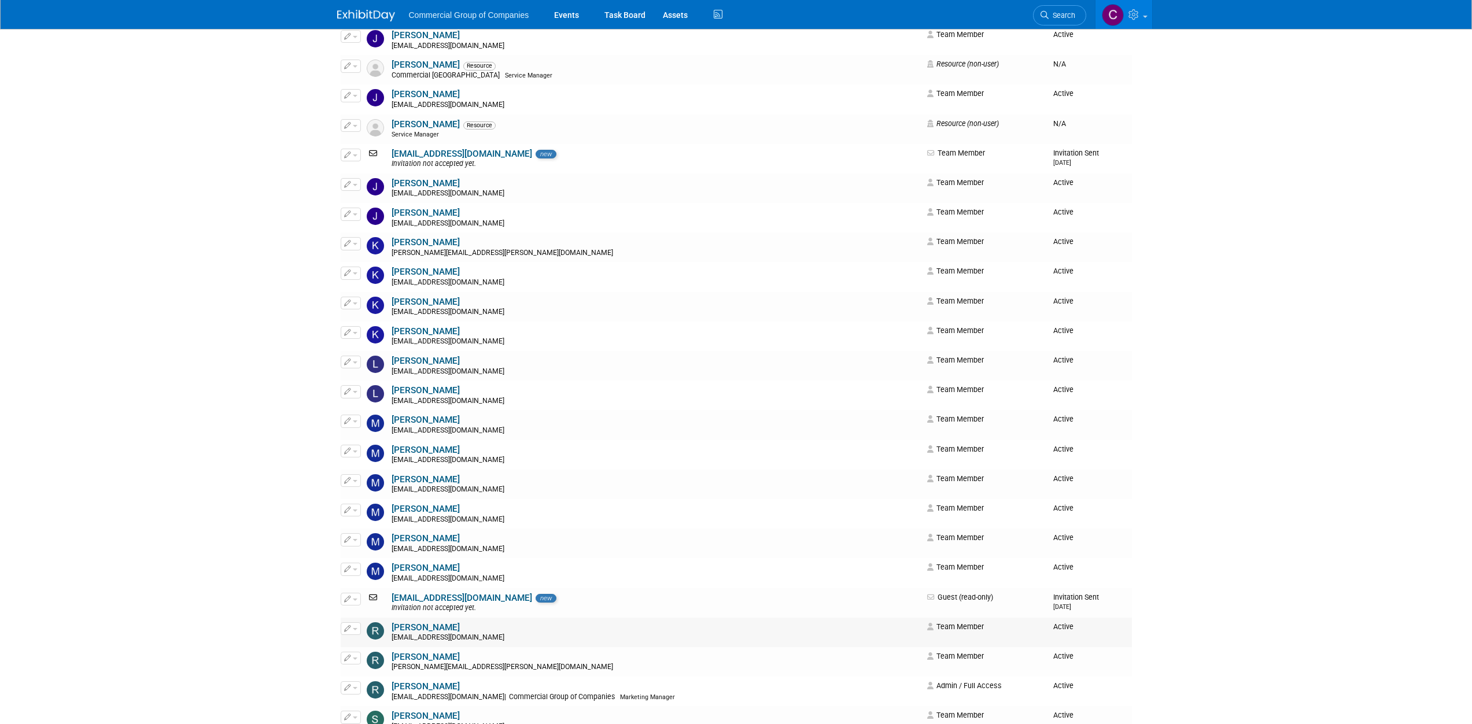
scroll to position [1108, 0]
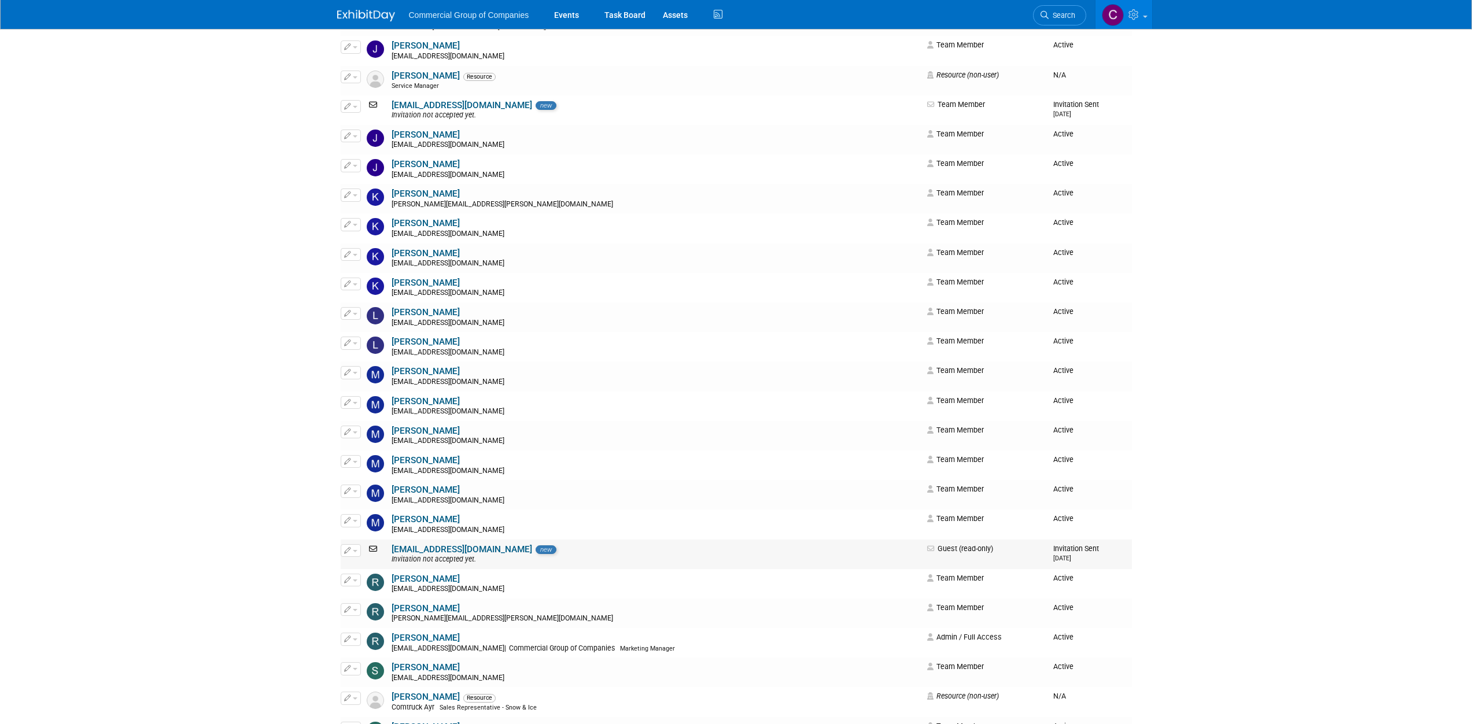
click at [356, 553] on button "button" at bounding box center [351, 550] width 20 height 13
click at [355, 571] on icon at bounding box center [356, 569] width 9 height 8
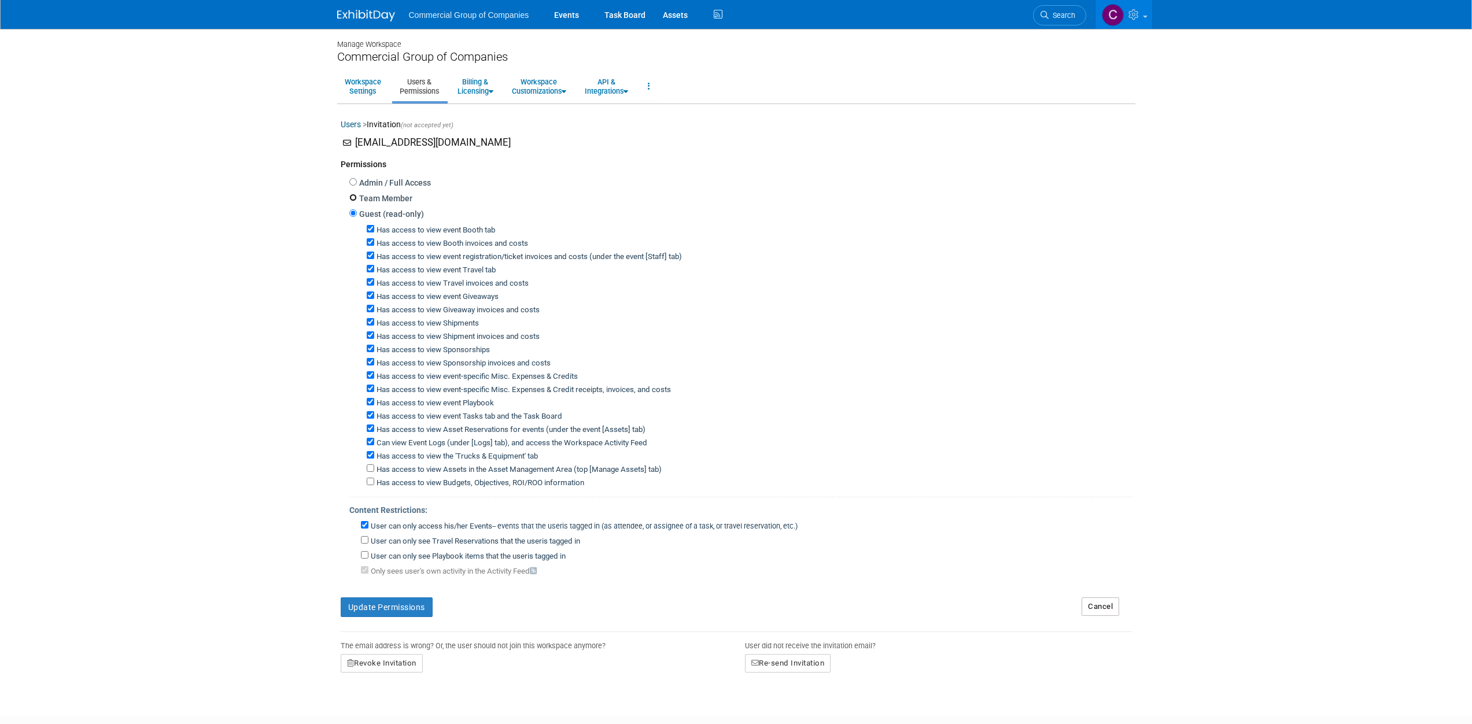
click at [354, 200] on input "Team Member" at bounding box center [353, 198] width 8 height 8
radio input "true"
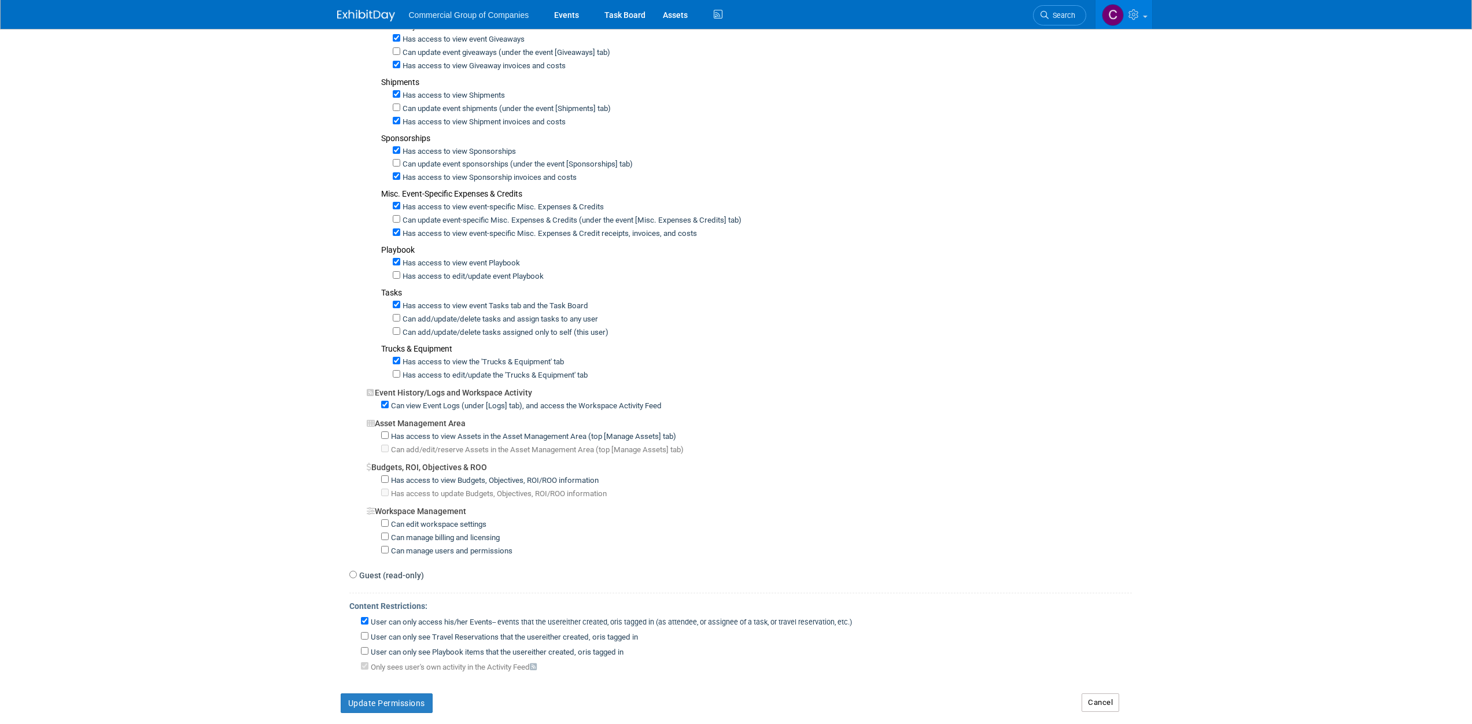
scroll to position [486, 0]
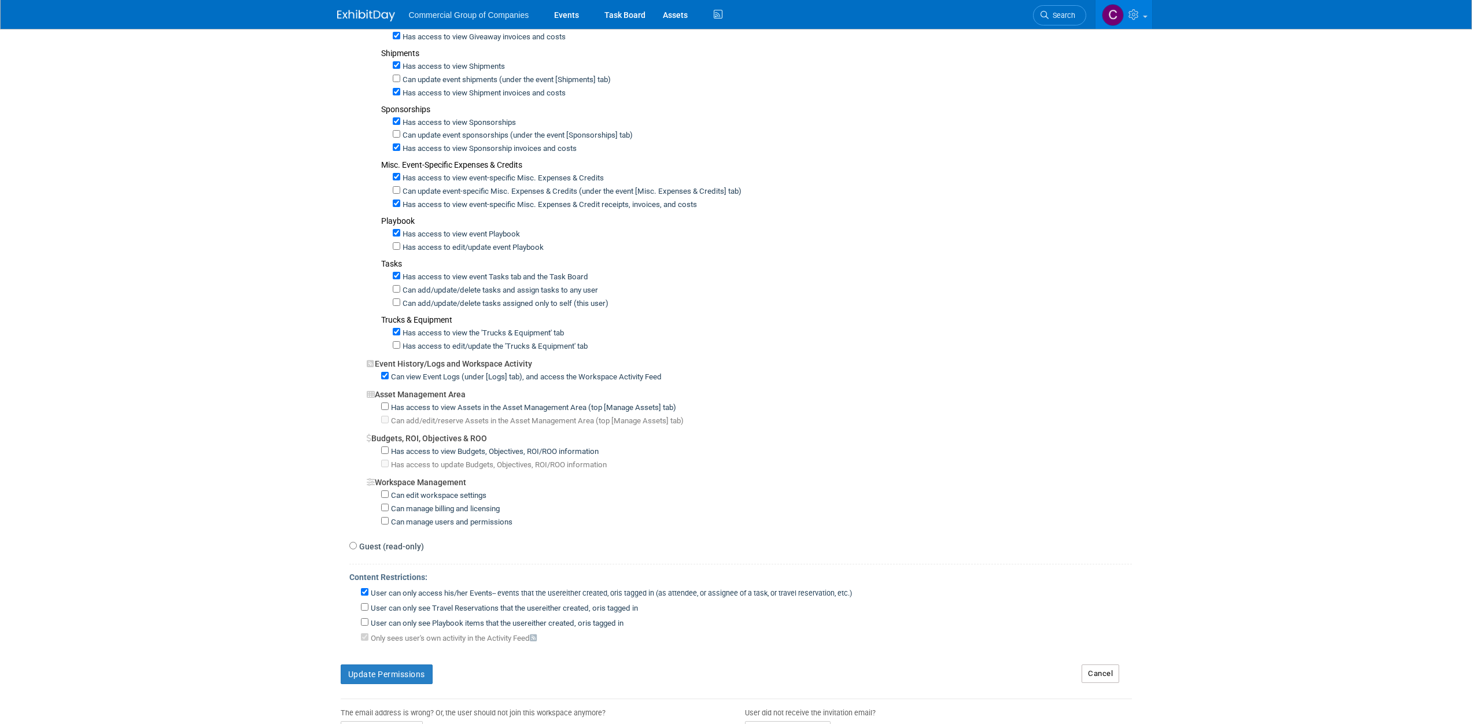
click at [410, 678] on form "Admin / Full Access Team Member Event Management General Can add and remove eve…" at bounding box center [736, 215] width 791 height 1050
click at [411, 666] on button "Update Permissions" at bounding box center [387, 675] width 92 height 20
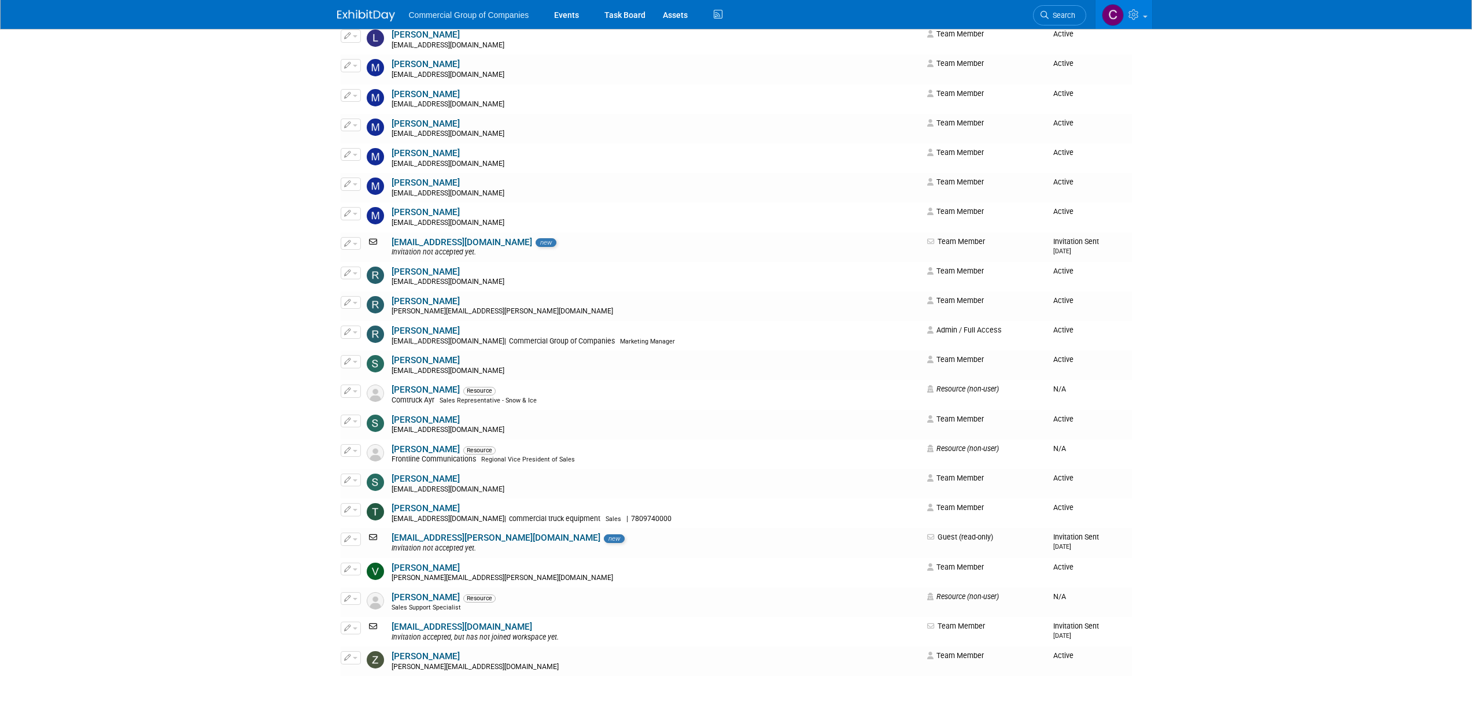
scroll to position [1385, 0]
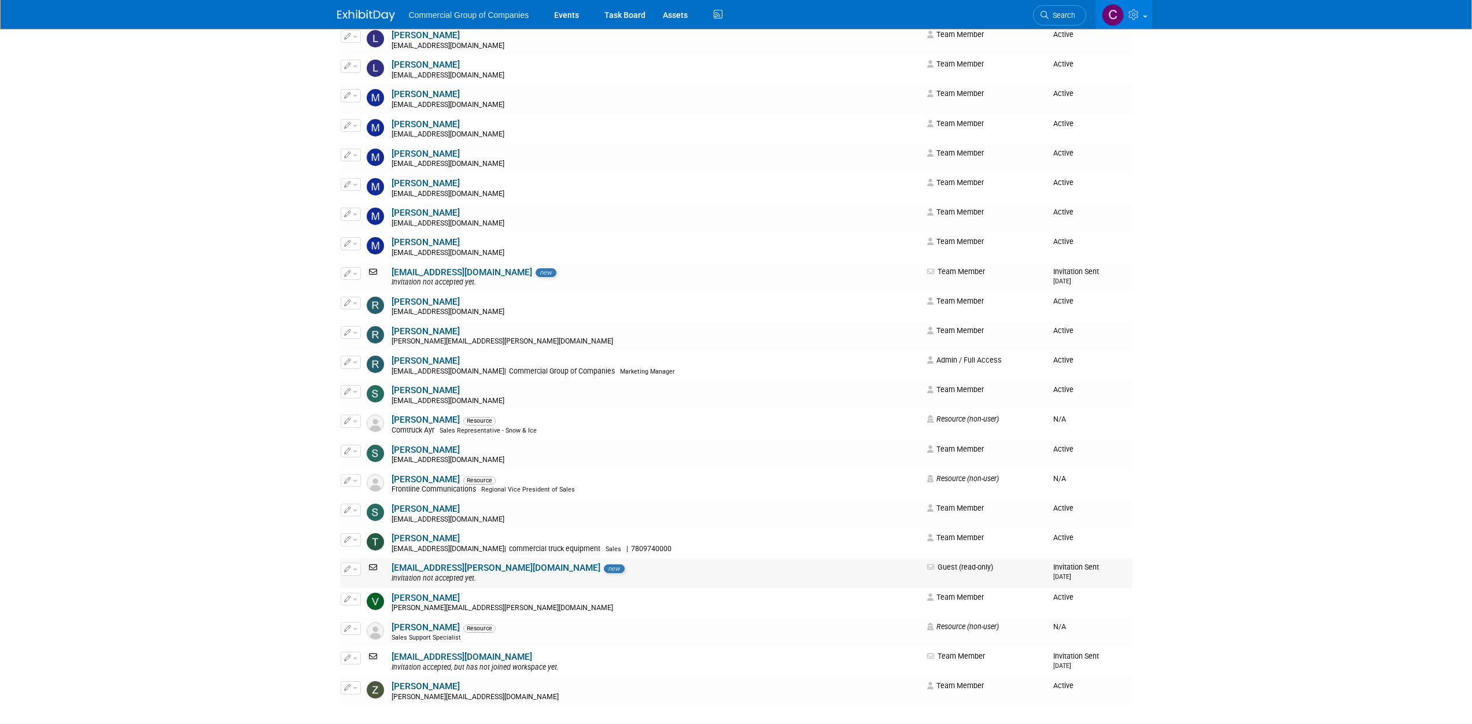
click at [350, 570] on button "button" at bounding box center [351, 569] width 20 height 13
click at [353, 586] on icon at bounding box center [356, 588] width 9 height 8
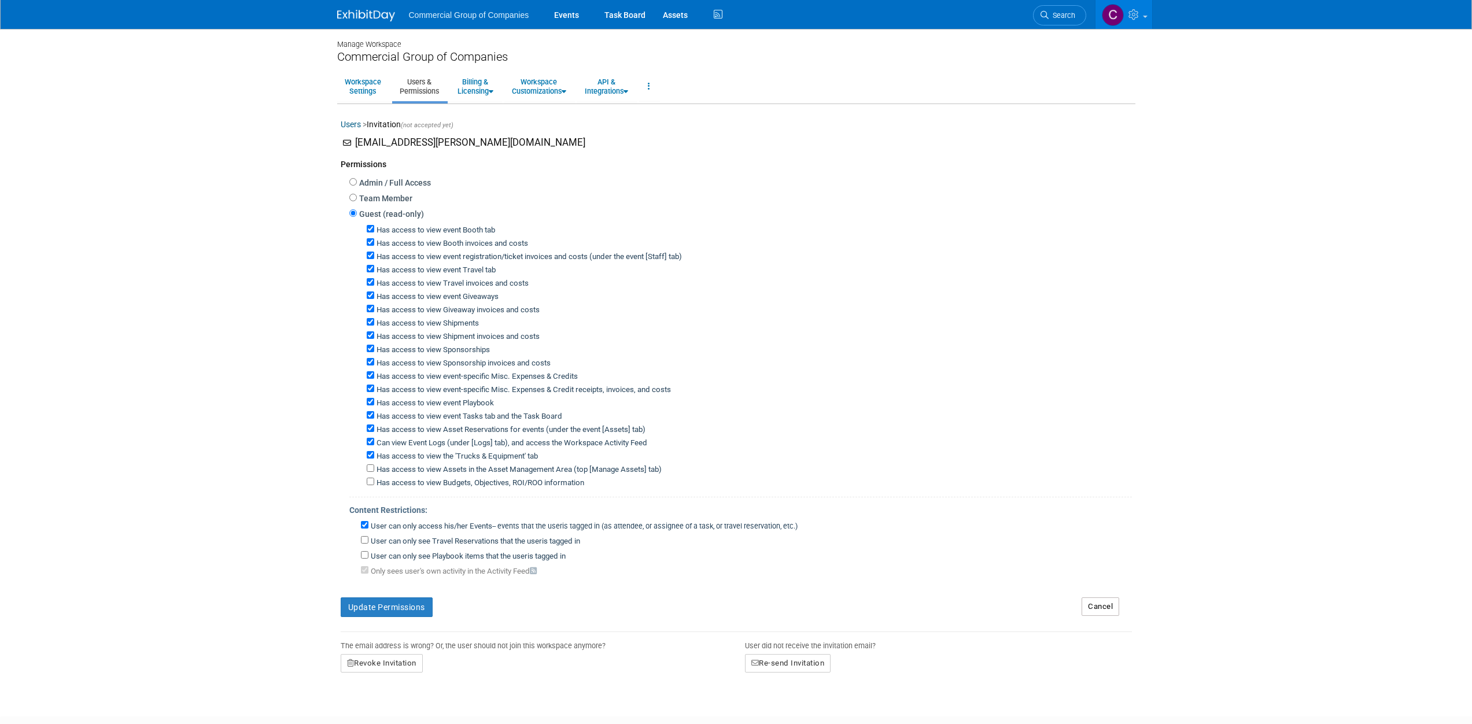
click at [377, 194] on label "Team Member" at bounding box center [385, 199] width 56 height 12
click at [357, 194] on input "Team Member" at bounding box center [353, 198] width 8 height 8
radio input "true"
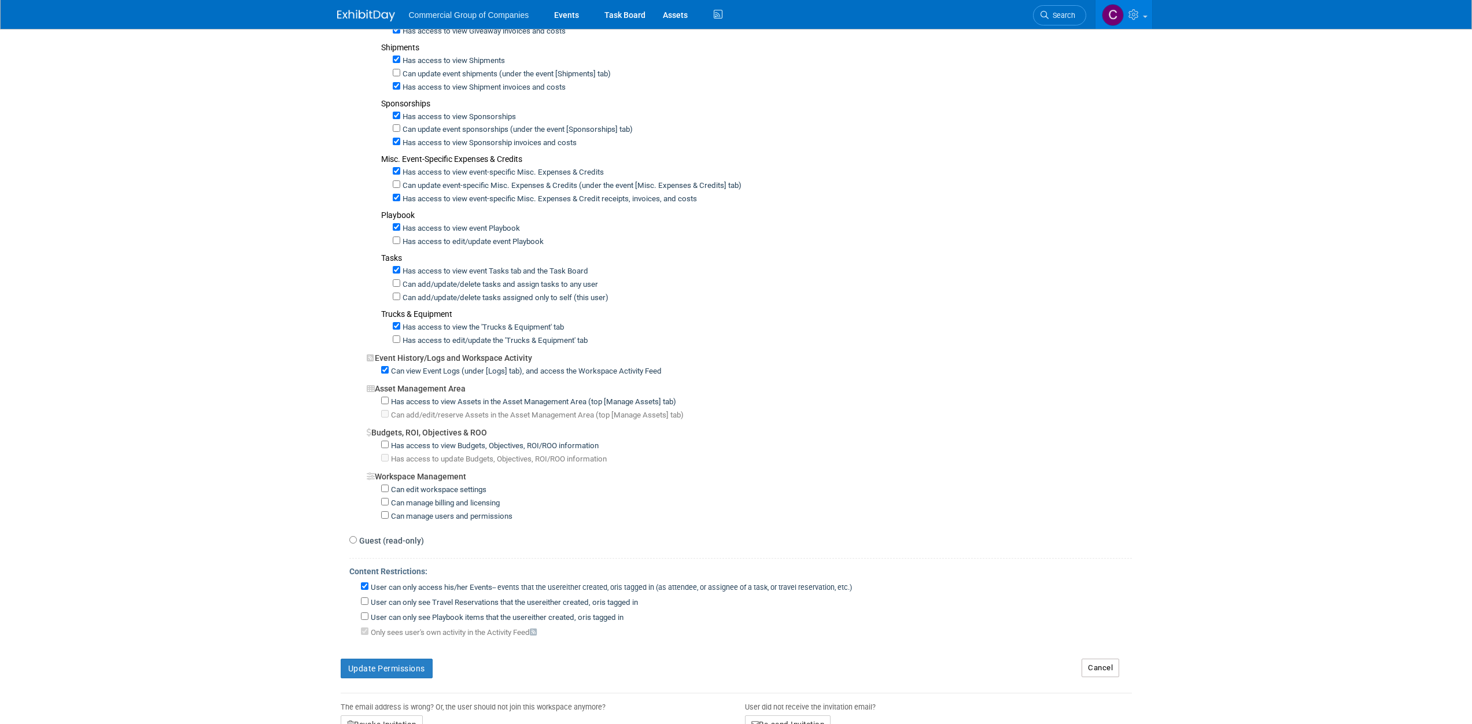
scroll to position [510, 0]
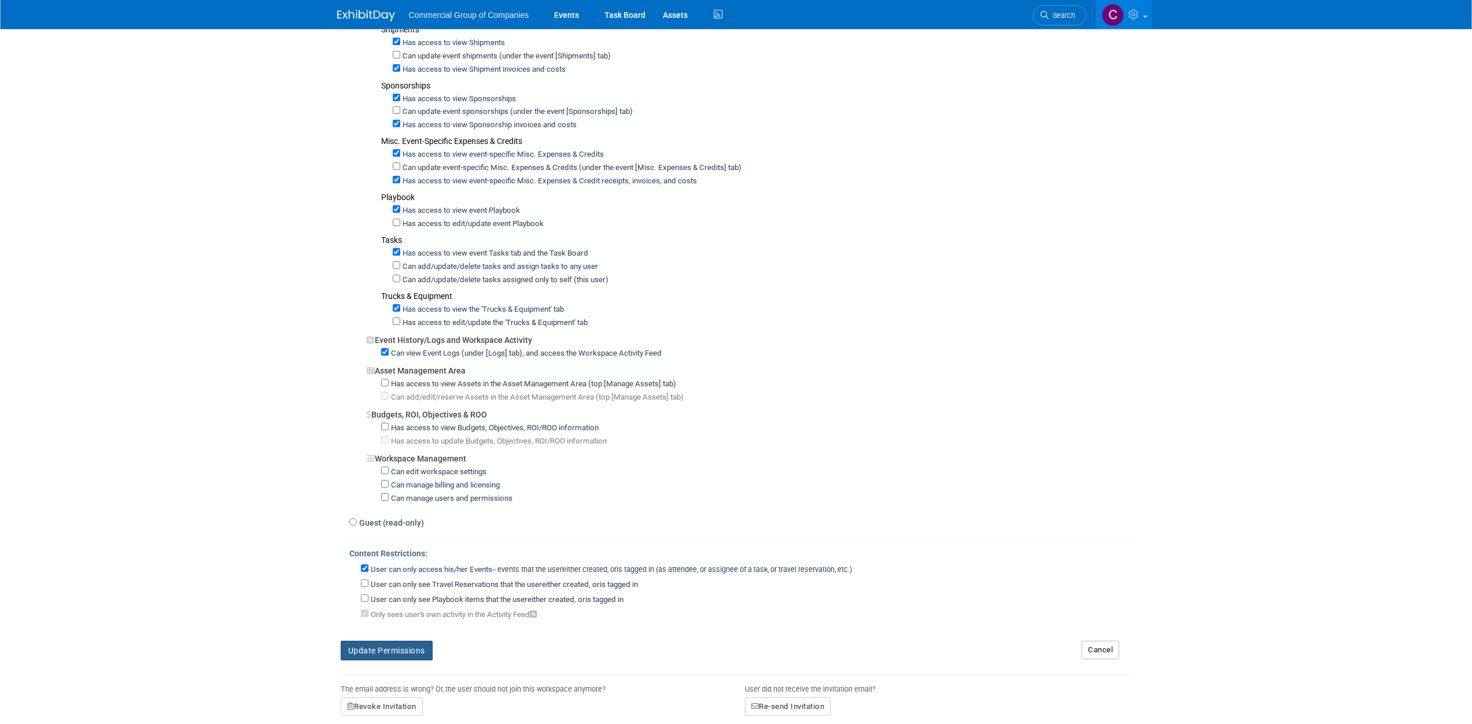
click at [395, 641] on button "Update Permissions" at bounding box center [387, 651] width 92 height 20
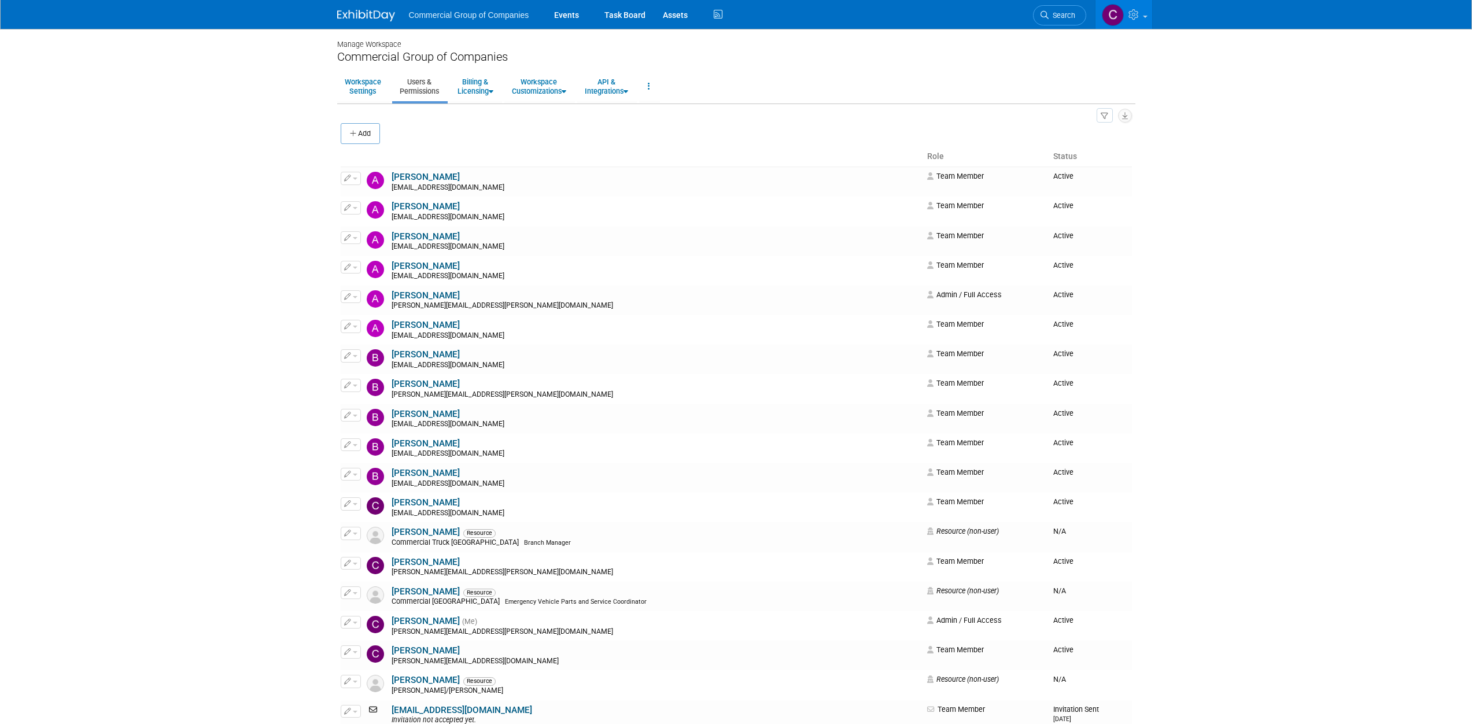
click at [359, 9] on link at bounding box center [373, 9] width 72 height 9
